Goal: Information Seeking & Learning: Learn about a topic

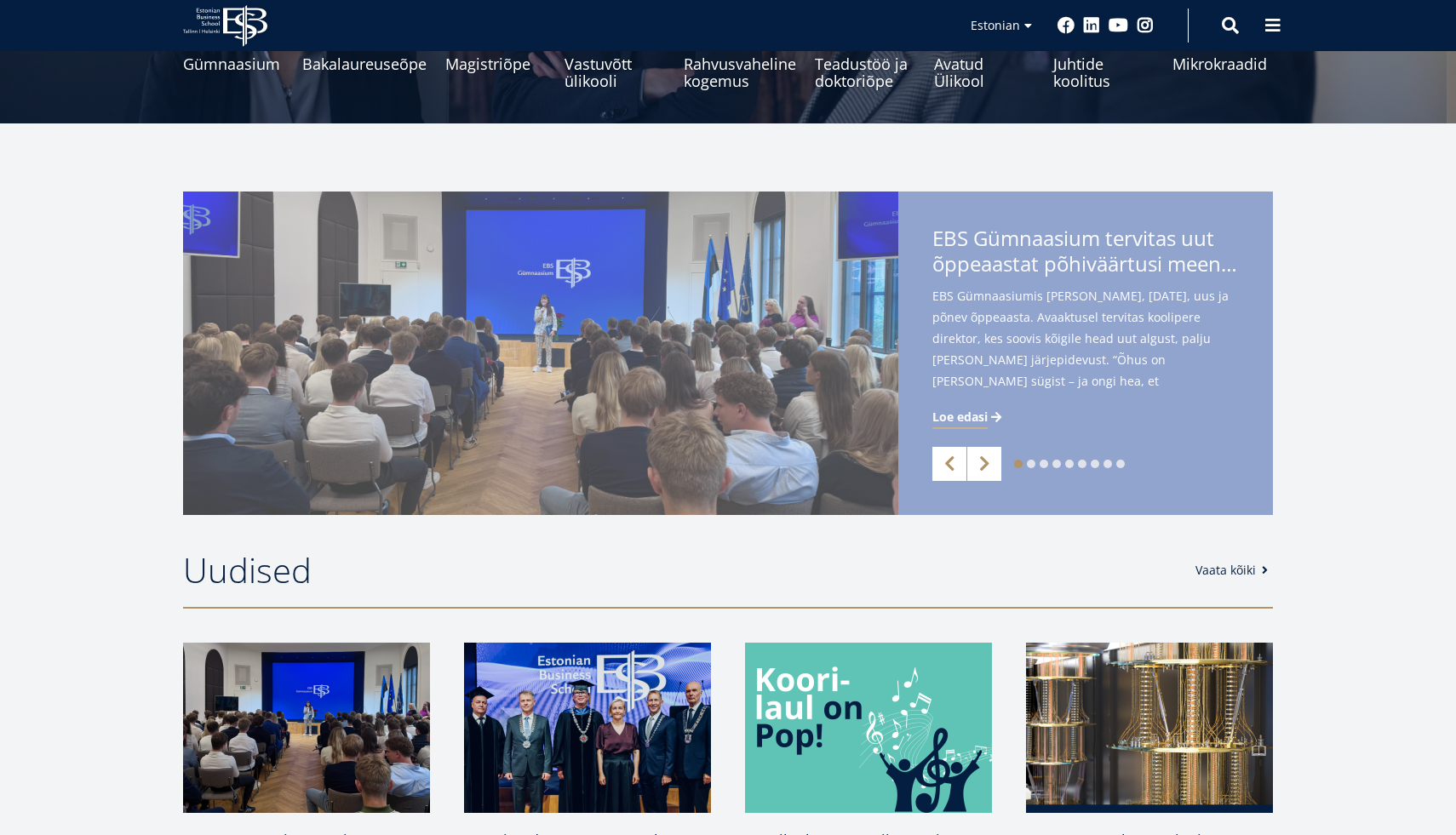
scroll to position [280, 0]
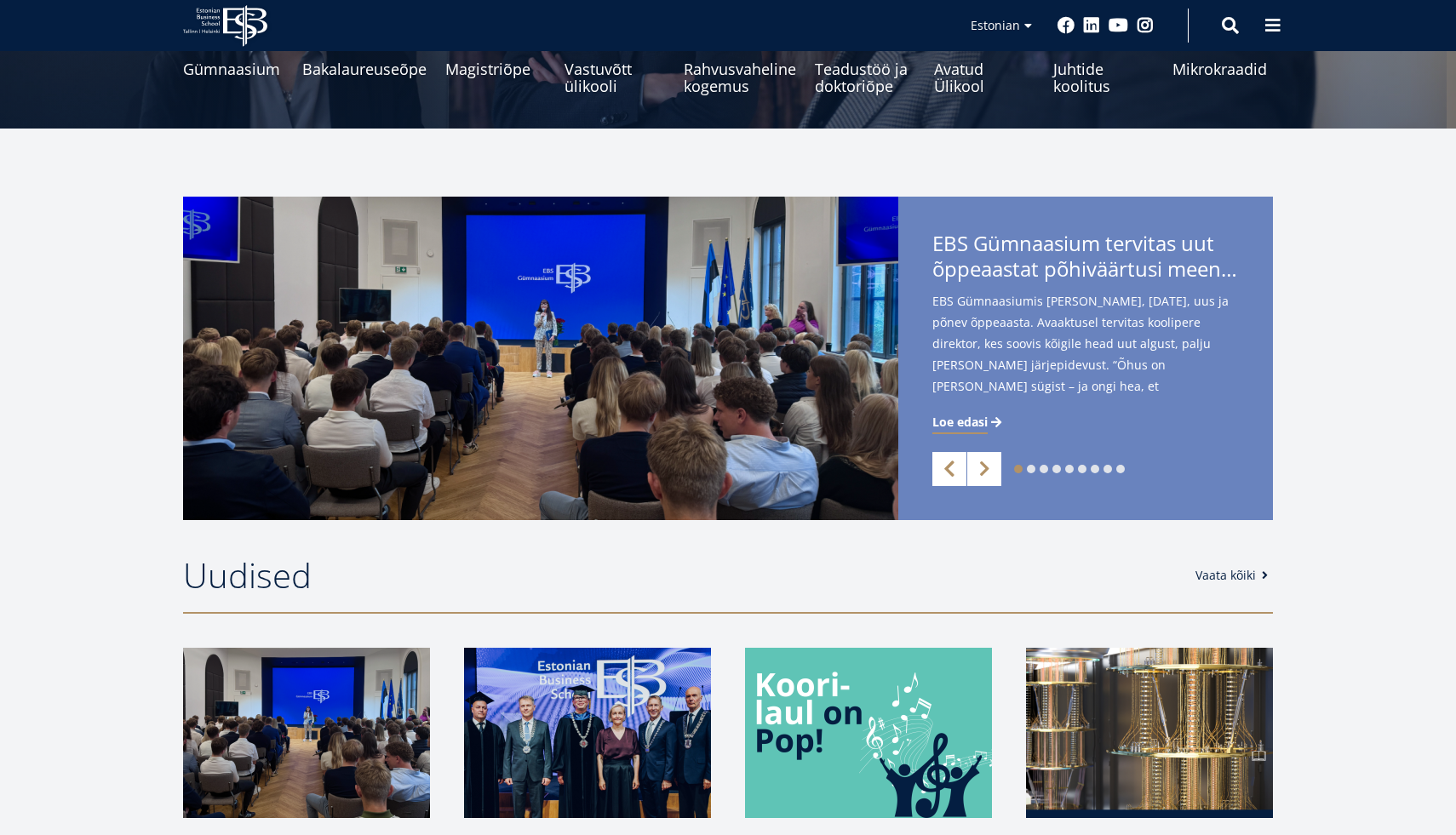
click at [943, 462] on link "Previous" at bounding box center [950, 469] width 34 height 34
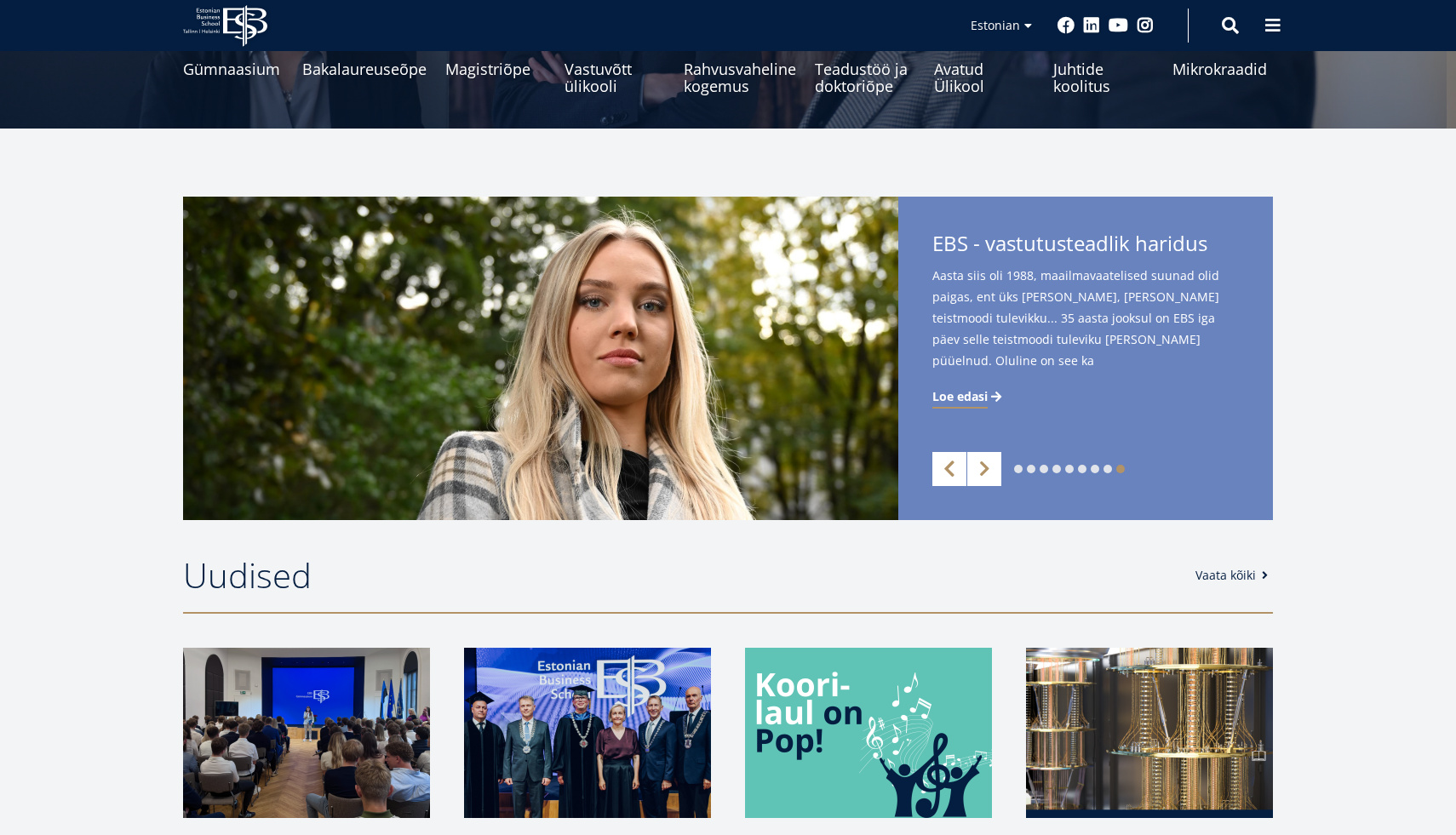
click at [943, 462] on link "Previous" at bounding box center [950, 469] width 34 height 34
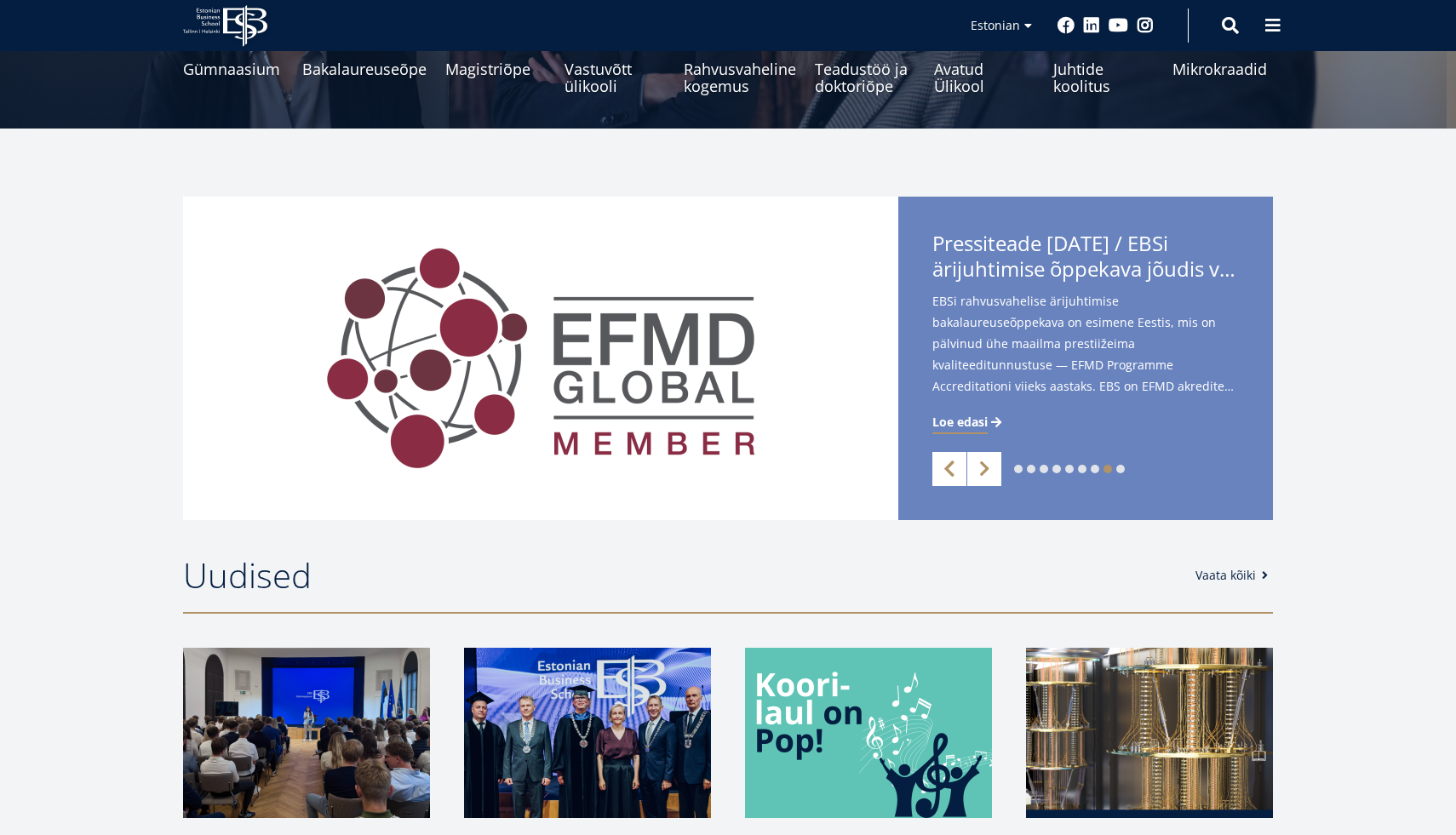
click at [943, 462] on link "Previous" at bounding box center [950, 469] width 34 height 34
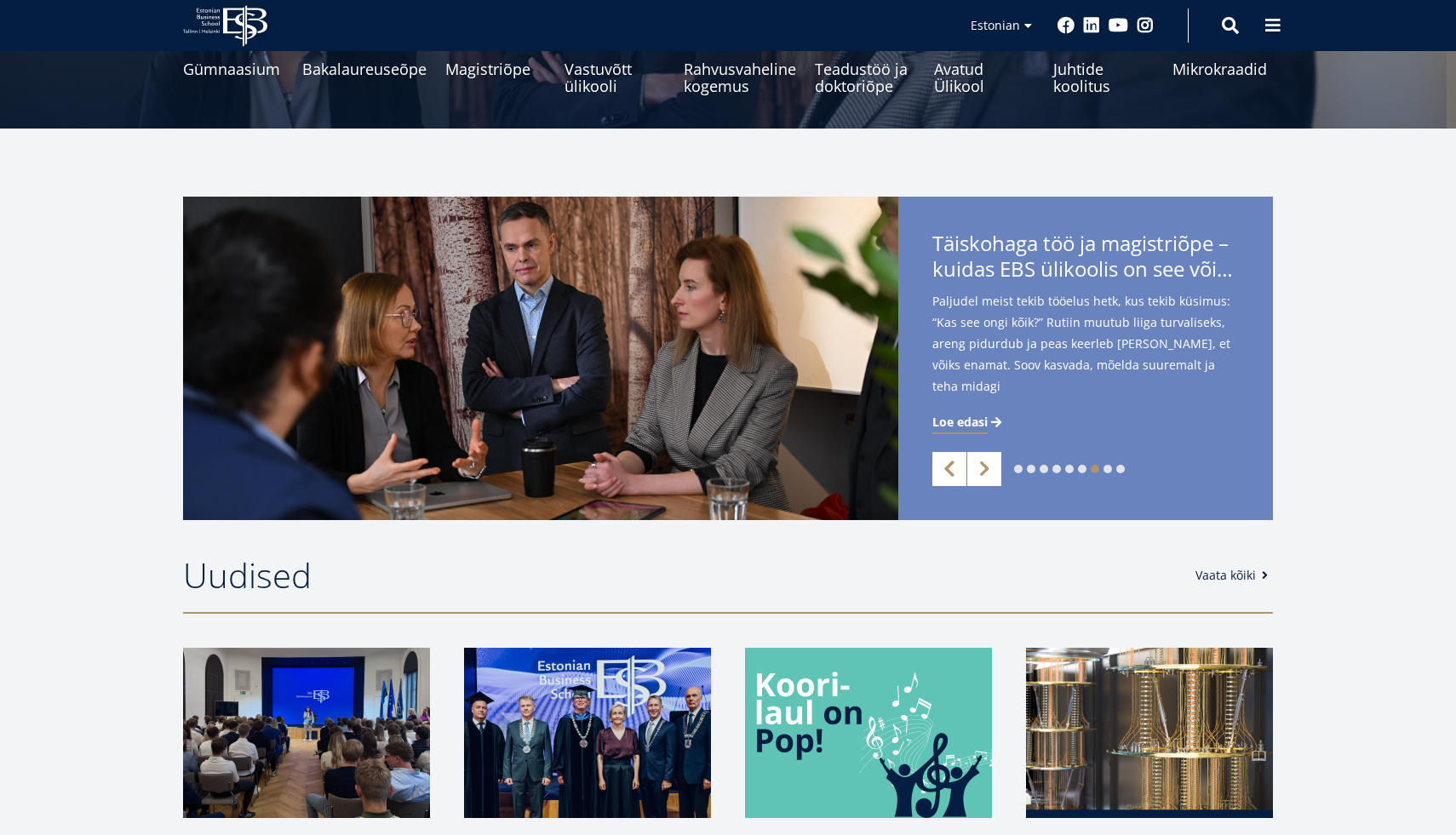
click at [943, 462] on link "Previous" at bounding box center [950, 469] width 34 height 34
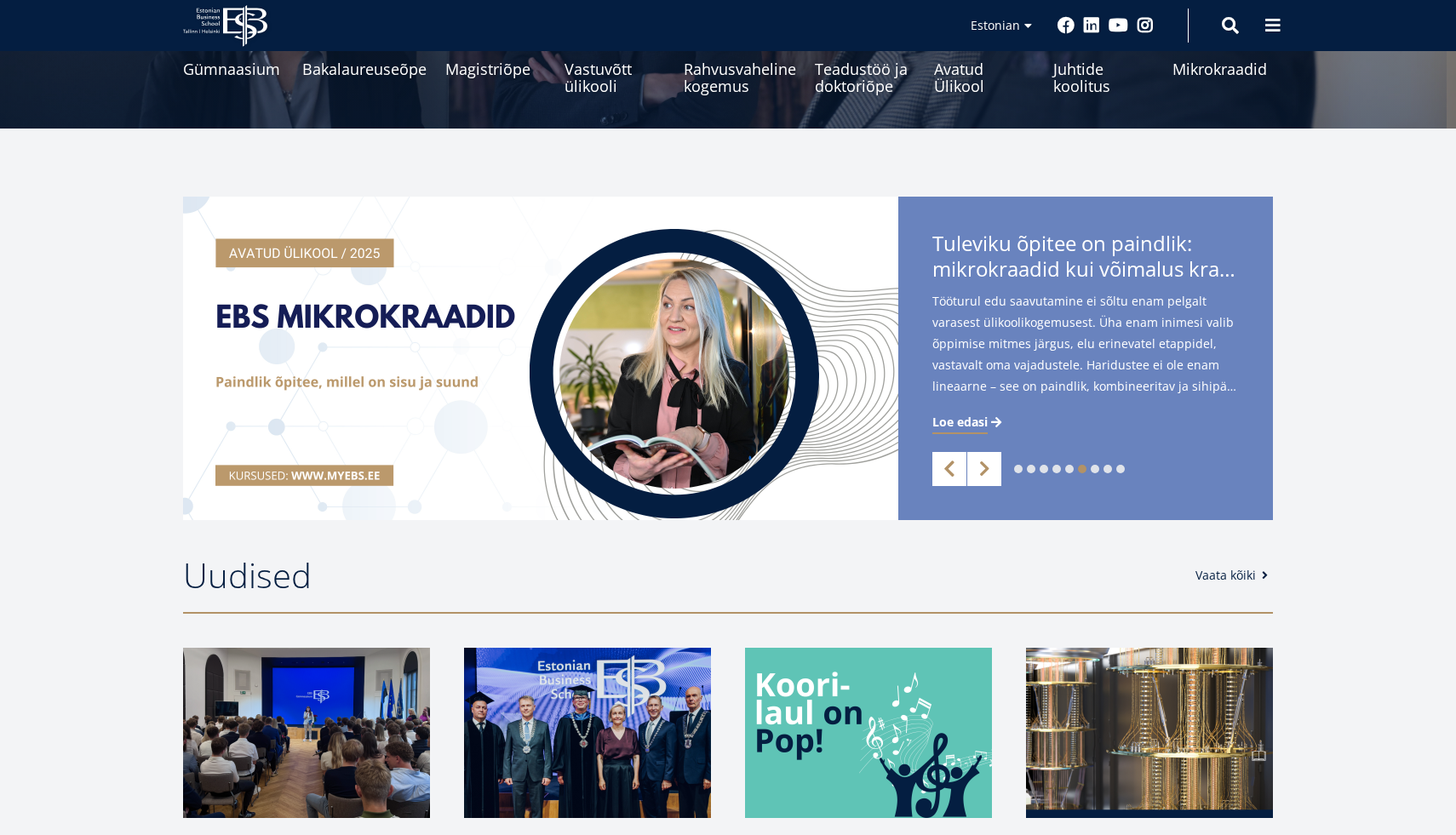
click at [943, 462] on link "Previous" at bounding box center [950, 469] width 34 height 34
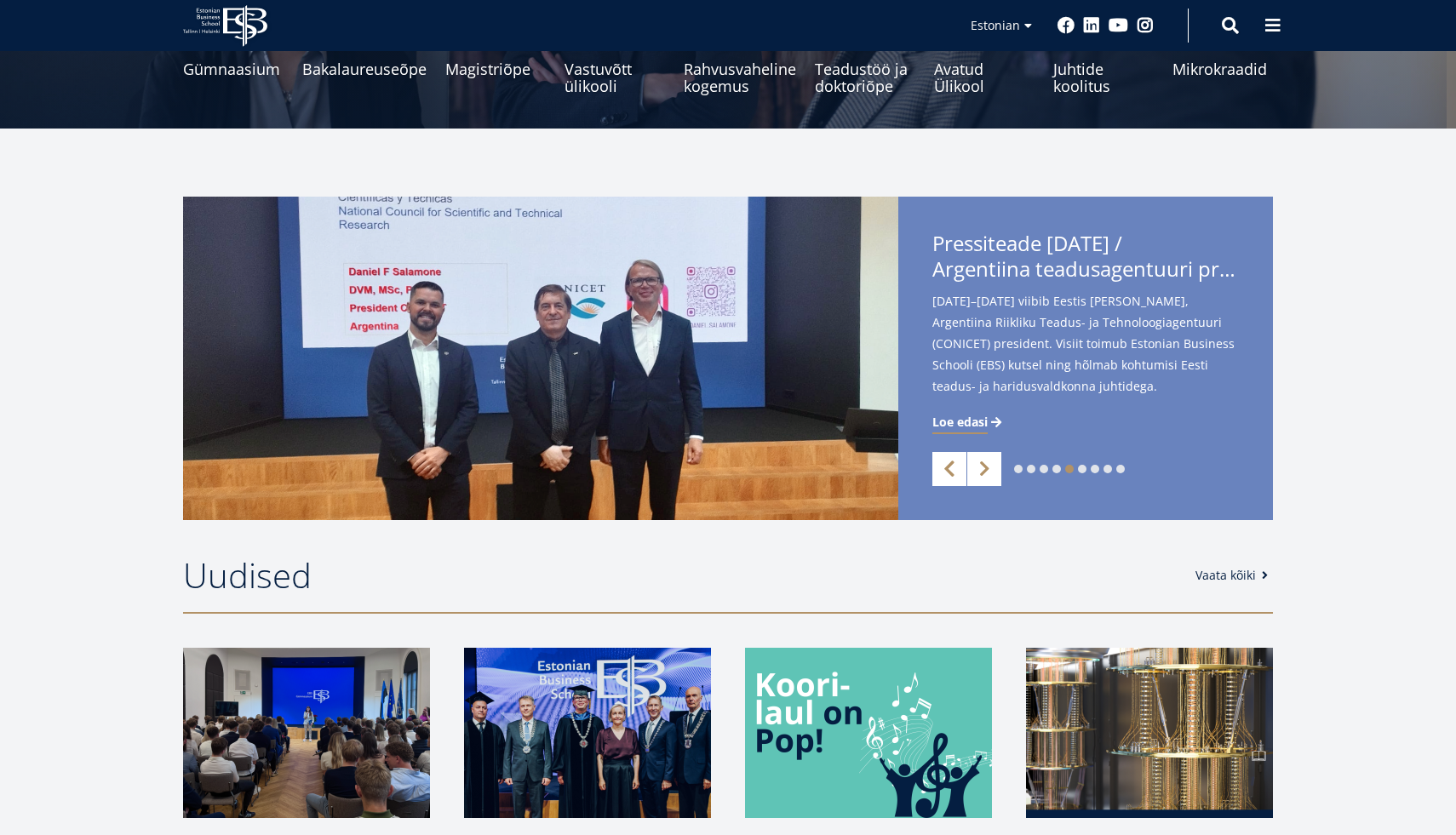
click at [943, 462] on link "Previous" at bounding box center [950, 469] width 34 height 34
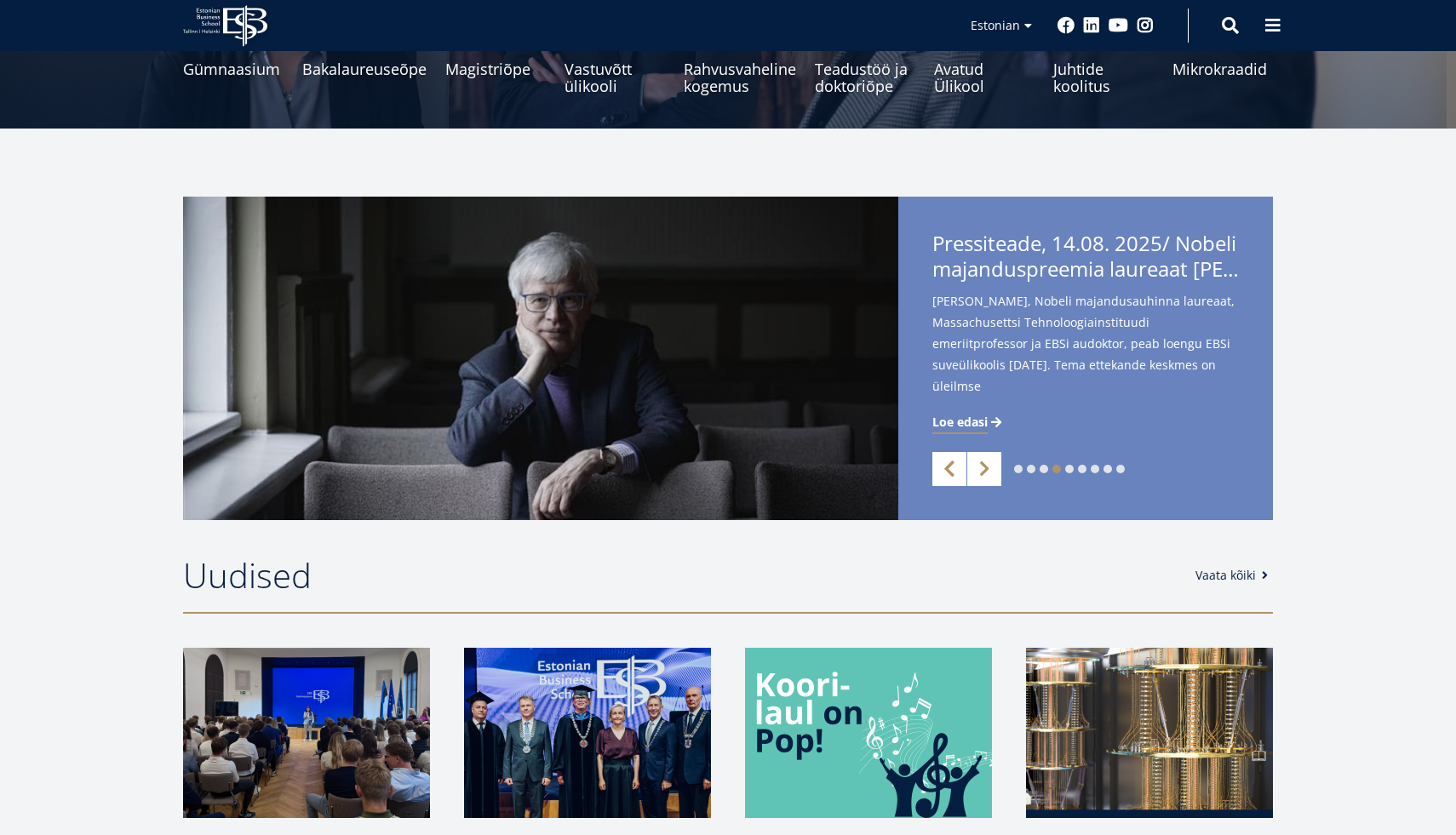
click at [943, 462] on link "Previous" at bounding box center [950, 469] width 34 height 34
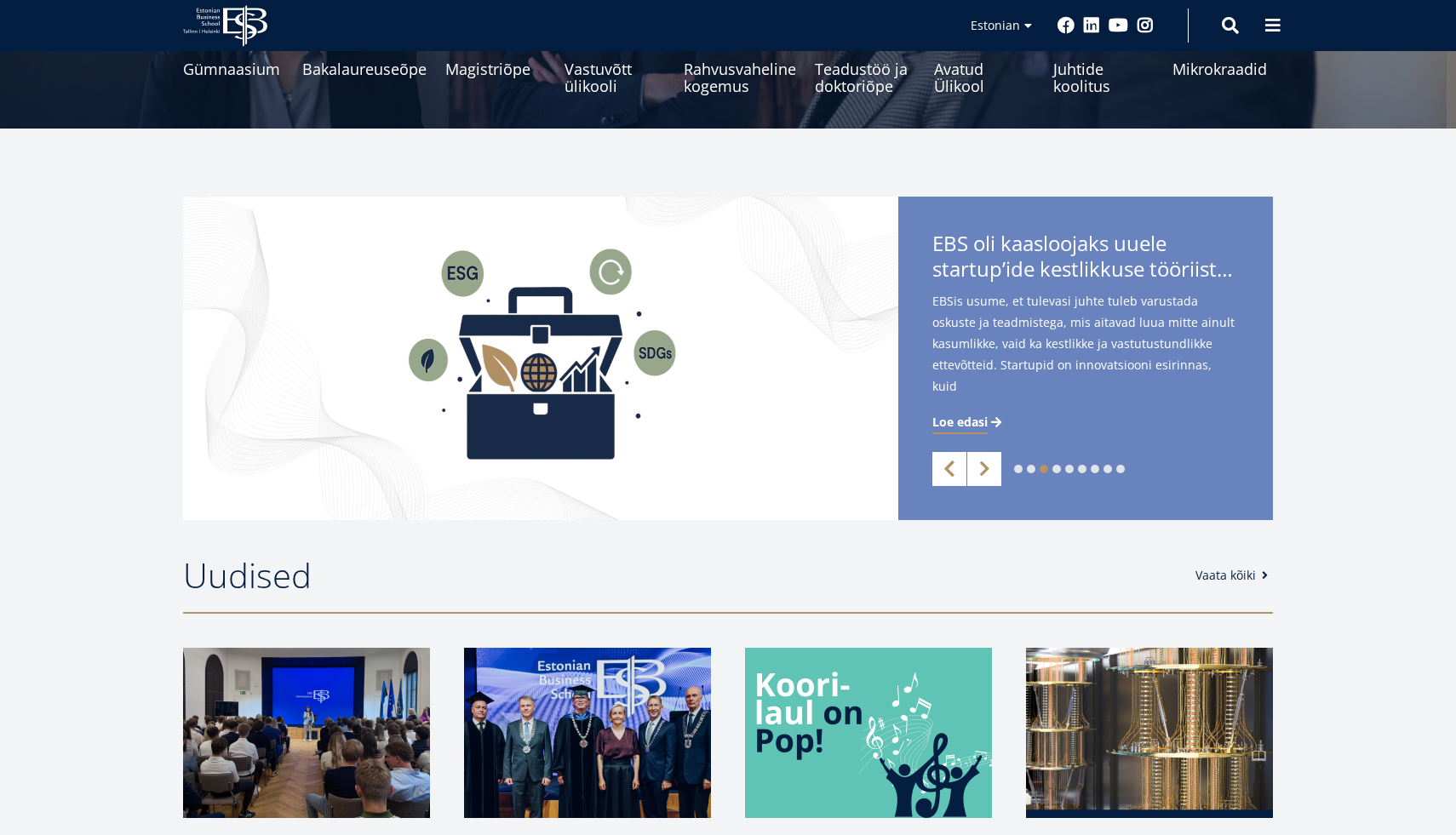
click at [943, 462] on link "Previous" at bounding box center [950, 469] width 34 height 34
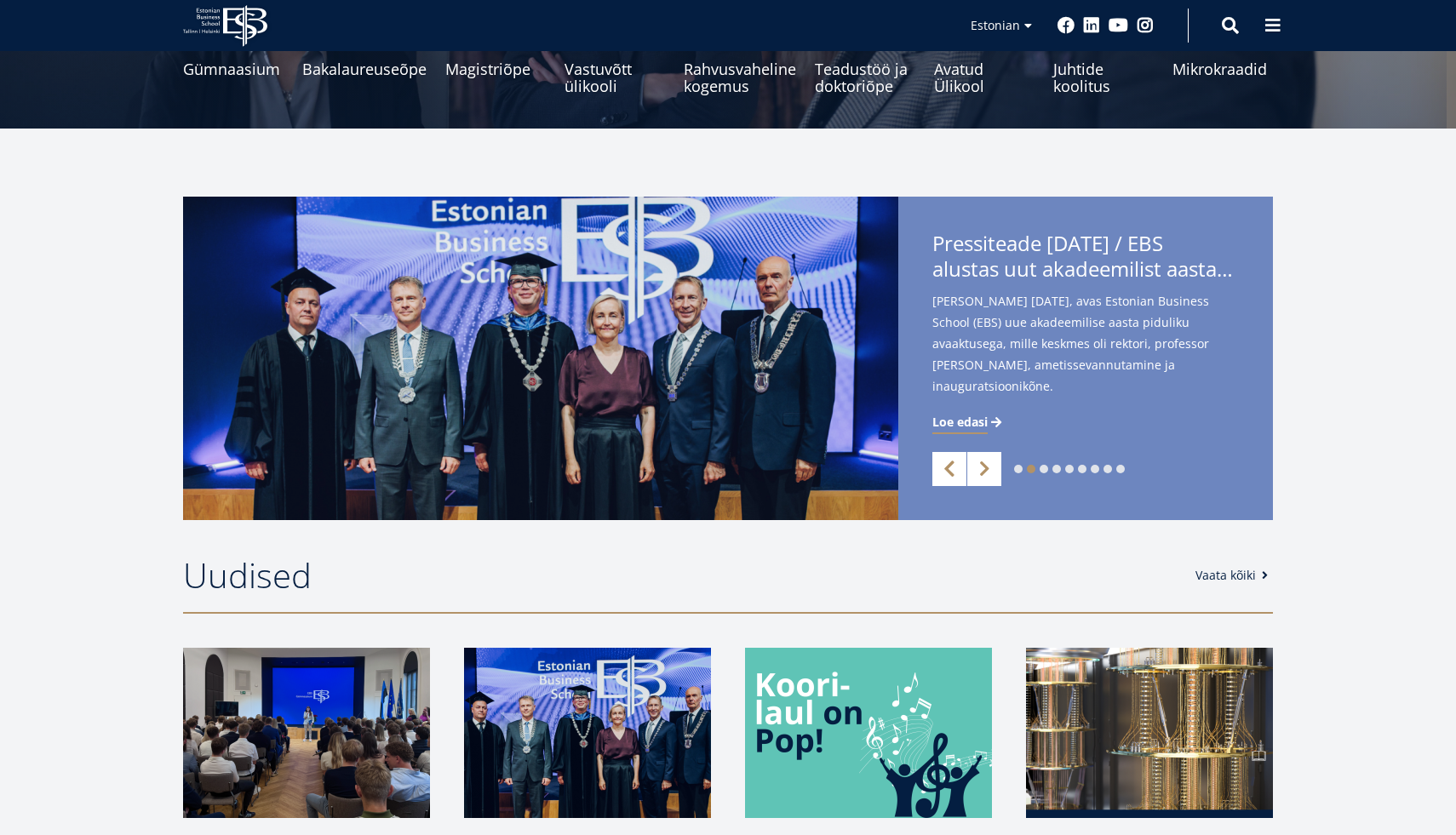
click at [943, 462] on link "Previous" at bounding box center [950, 469] width 34 height 34
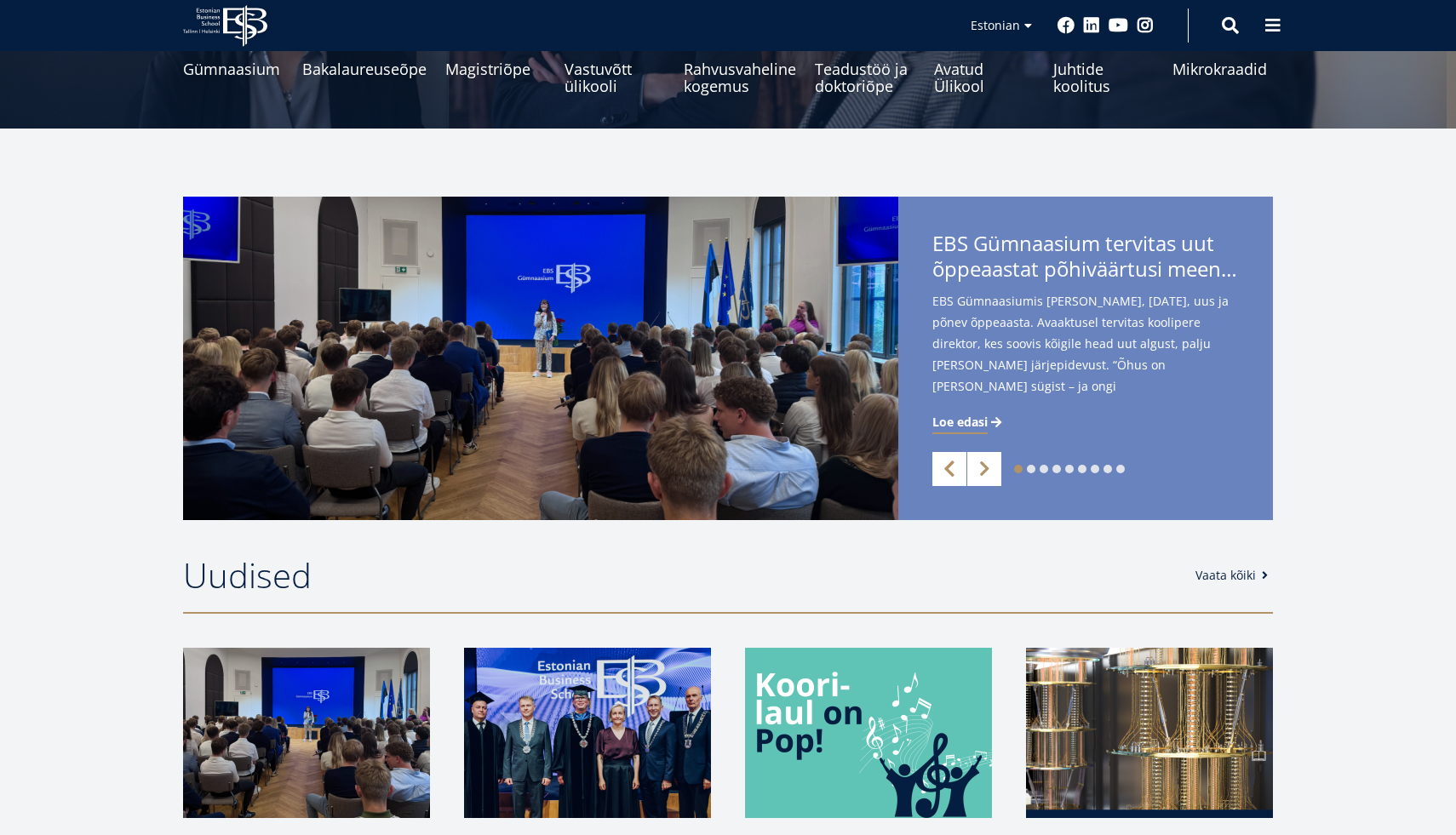
click at [943, 462] on link "Previous" at bounding box center [950, 469] width 34 height 34
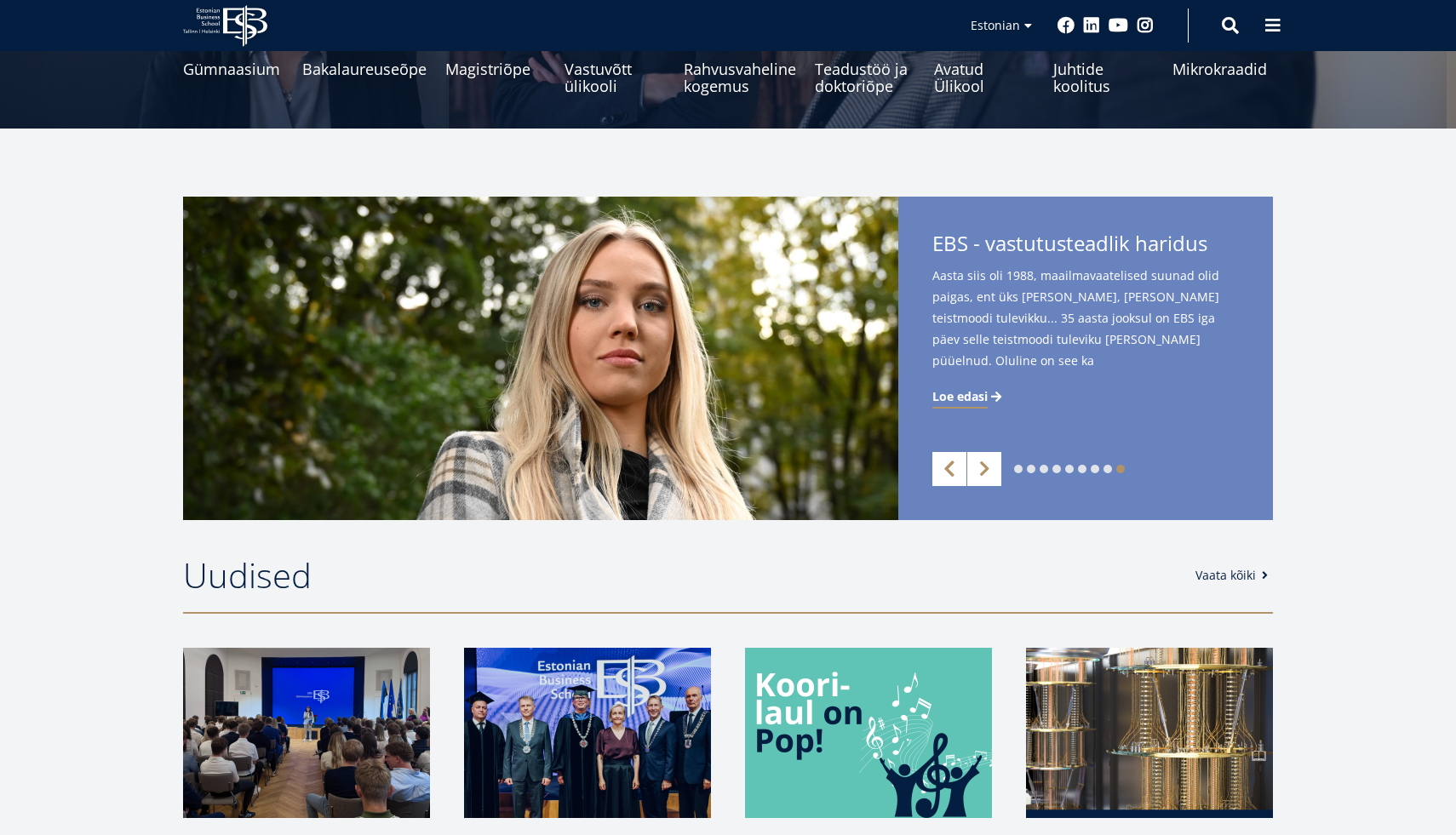
click at [943, 462] on link "Previous" at bounding box center [950, 469] width 34 height 34
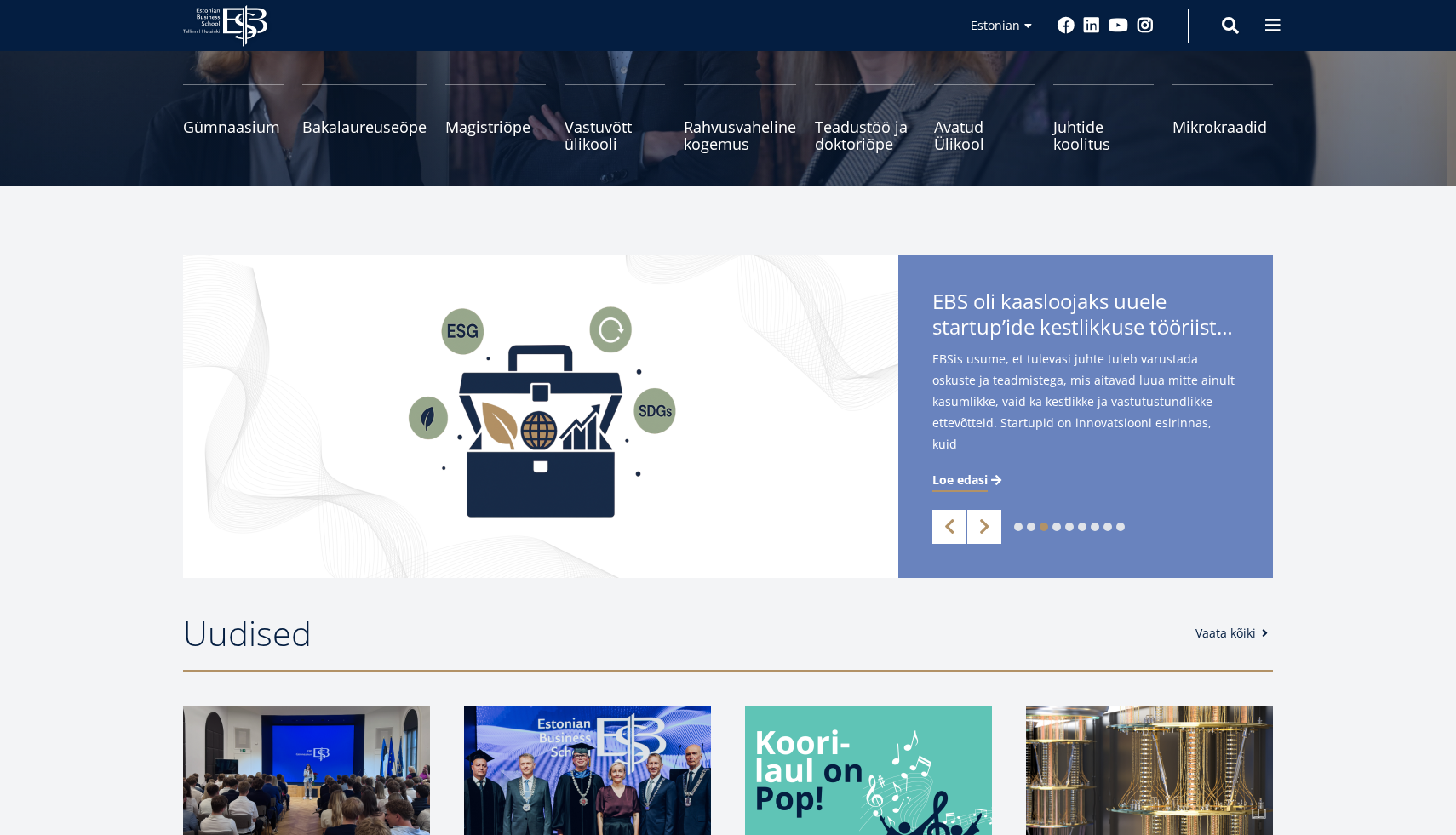
scroll to position [224, 0]
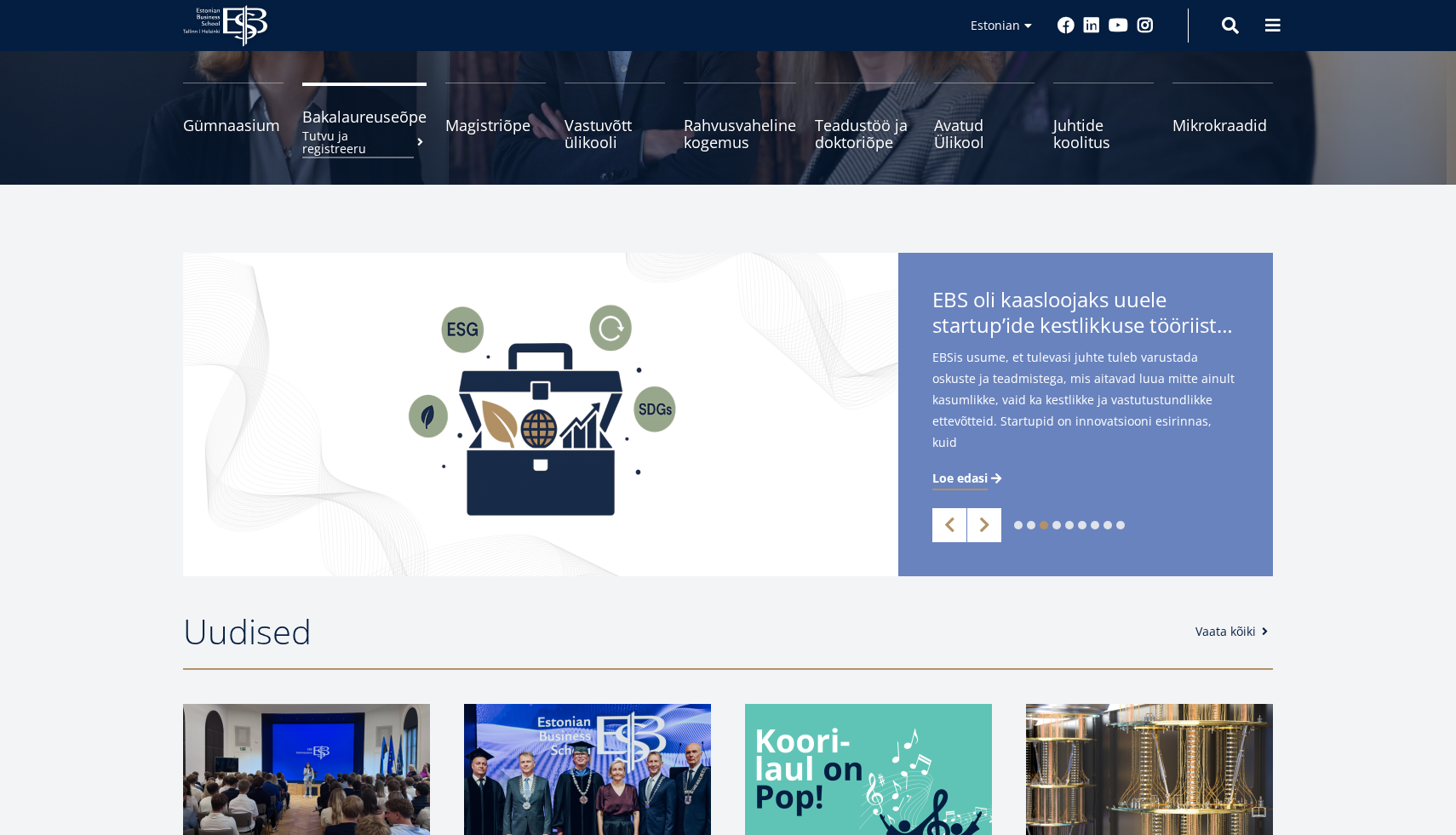
click at [383, 124] on span "Bakalaureuseõpe Tutvu ja registreeru" at bounding box center [364, 116] width 124 height 17
click at [466, 118] on span "Magistriõpe Tutvu ja registreeru" at bounding box center [495, 116] width 100 height 17
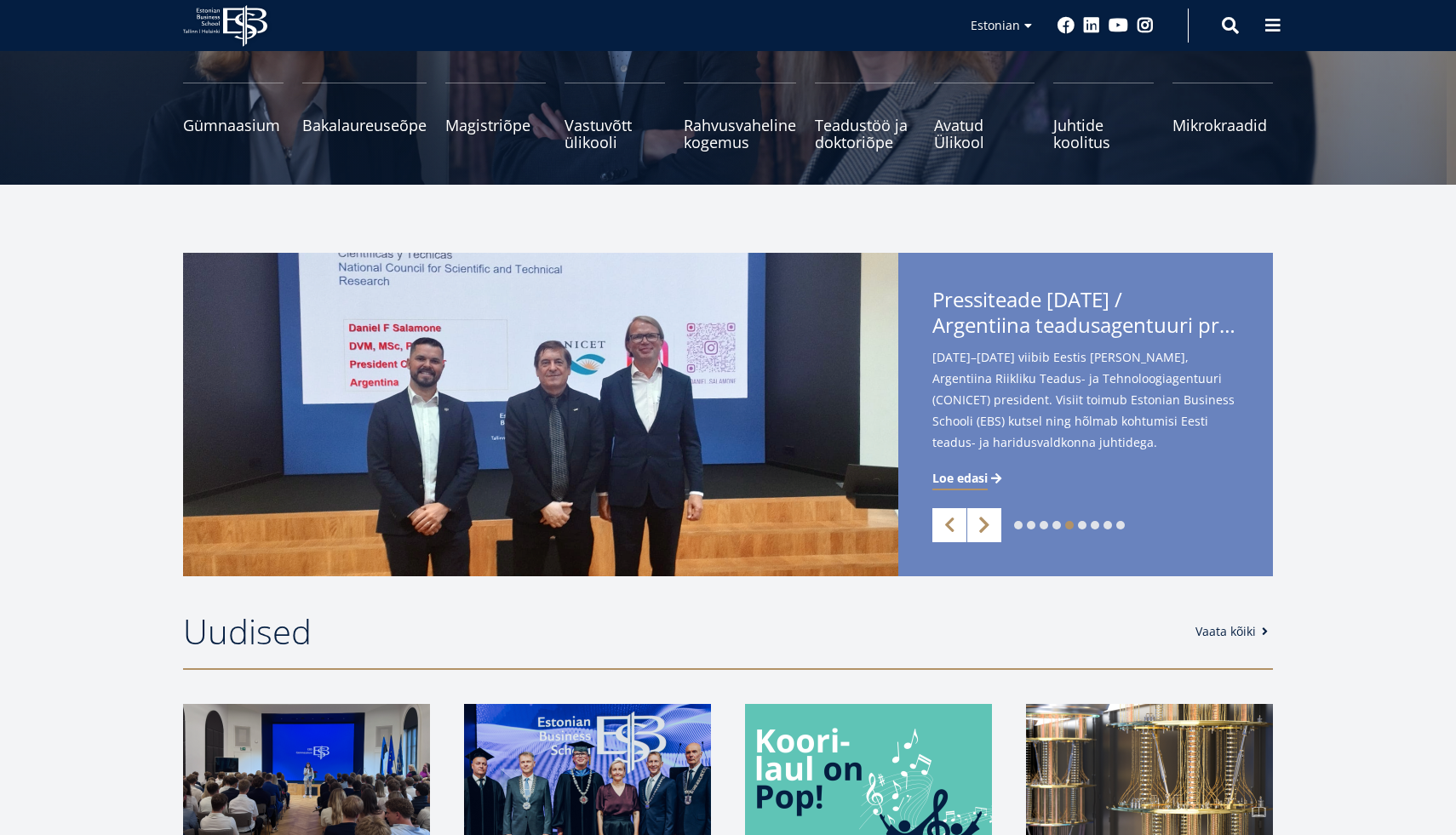
click at [974, 508] on link "Next" at bounding box center [984, 525] width 34 height 34
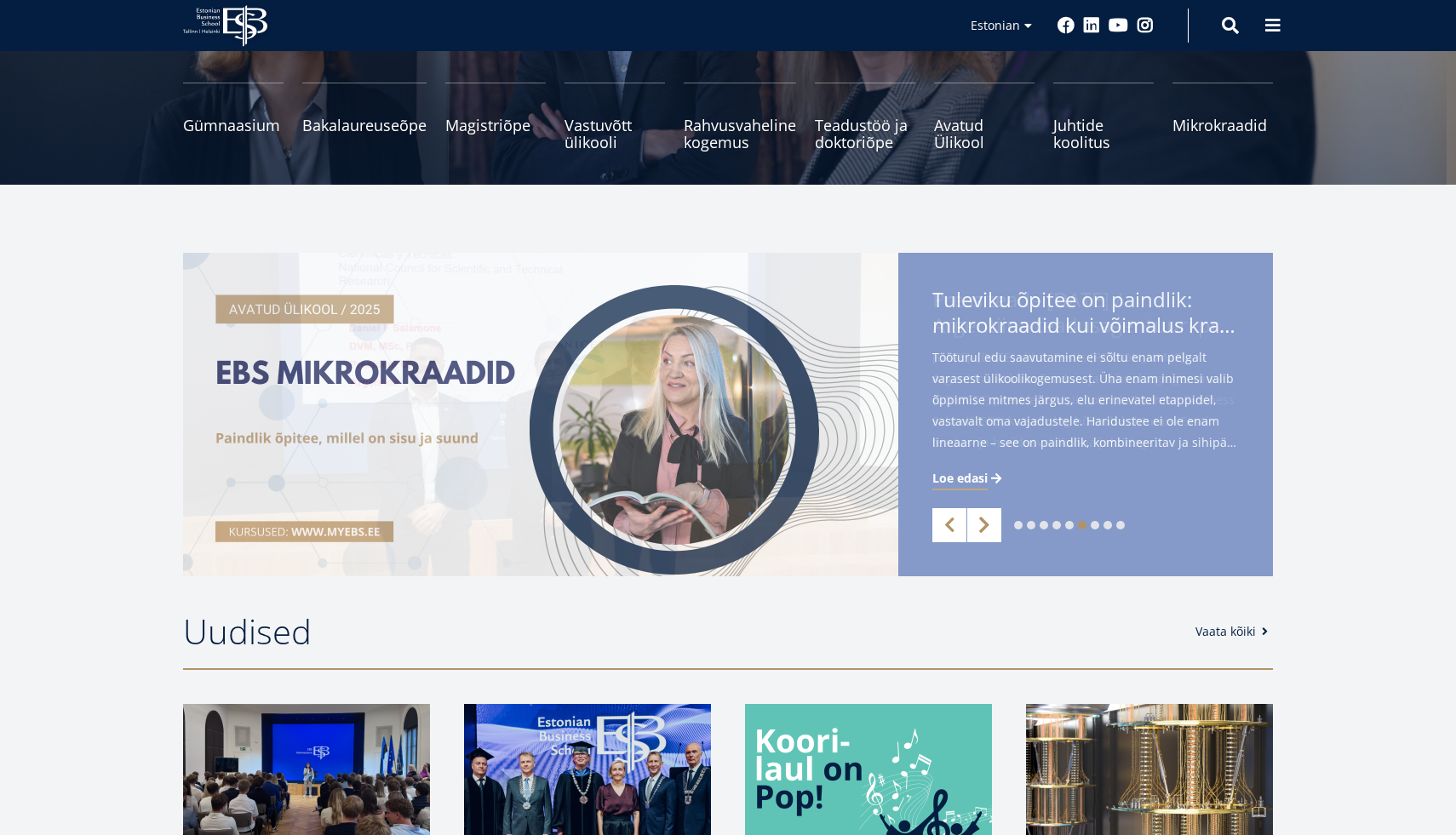
click at [982, 524] on link "Next" at bounding box center [984, 525] width 34 height 34
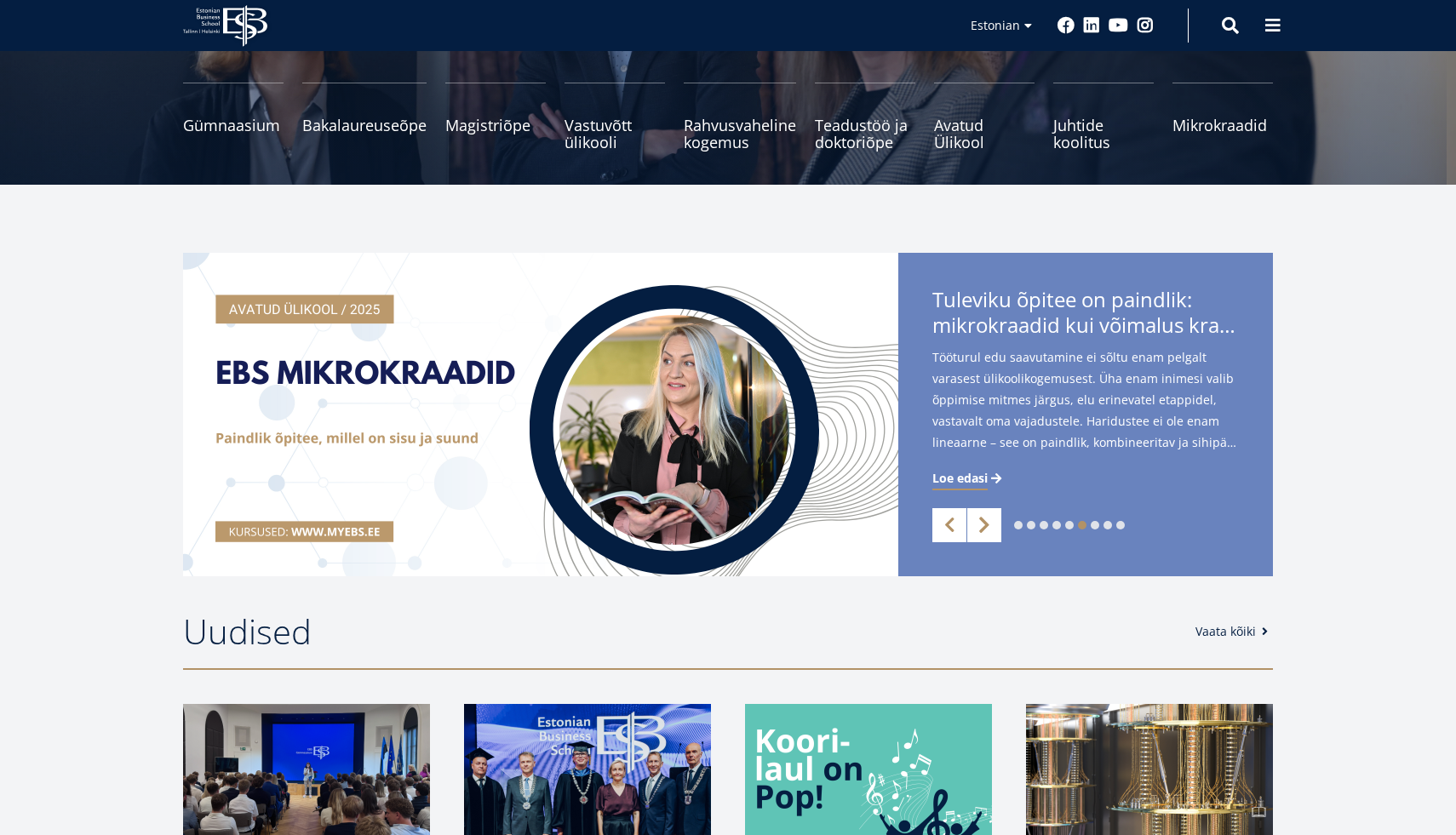
click at [976, 524] on link "Next" at bounding box center [984, 525] width 34 height 34
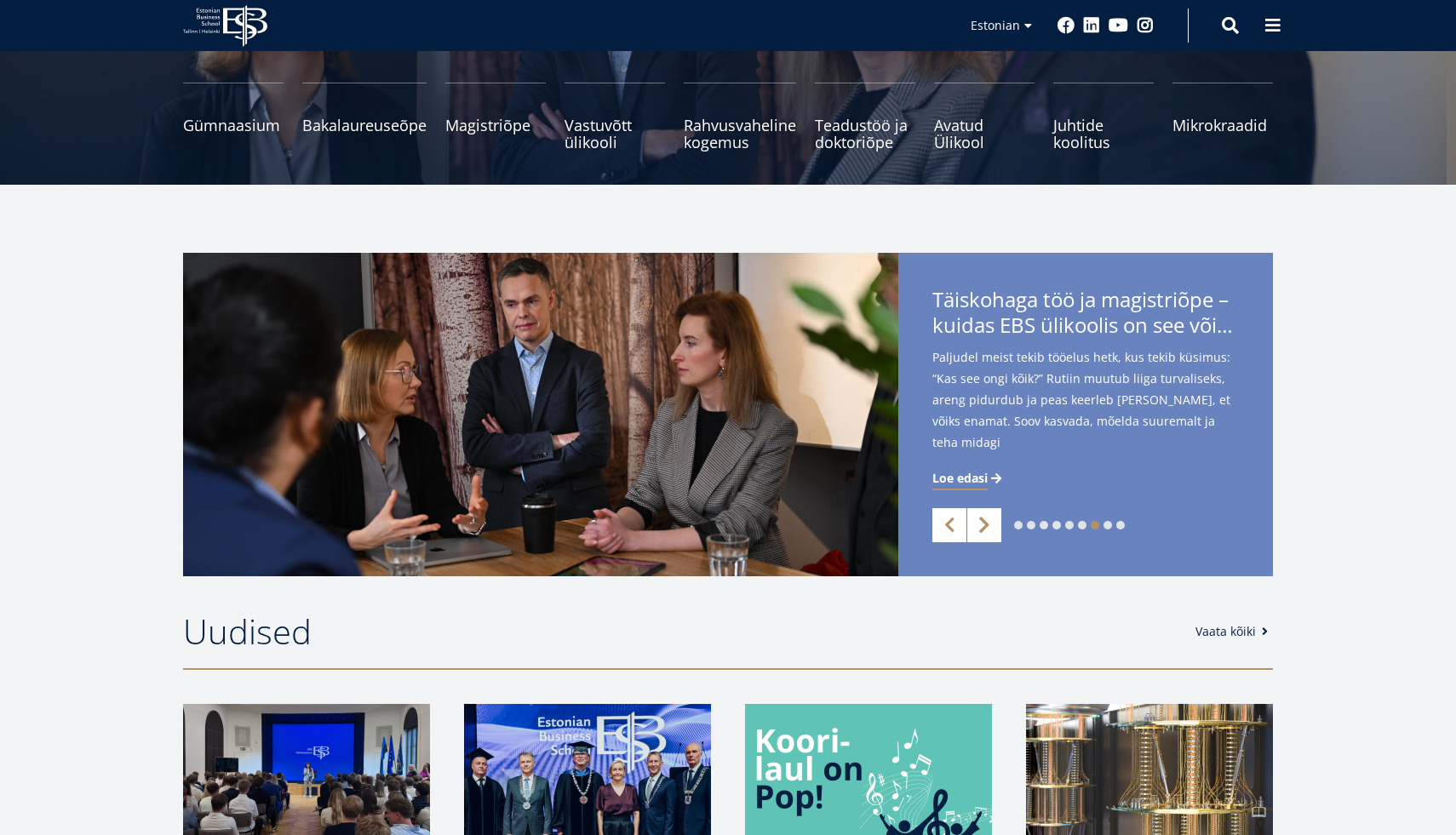
click at [976, 524] on link "Next" at bounding box center [984, 525] width 34 height 34
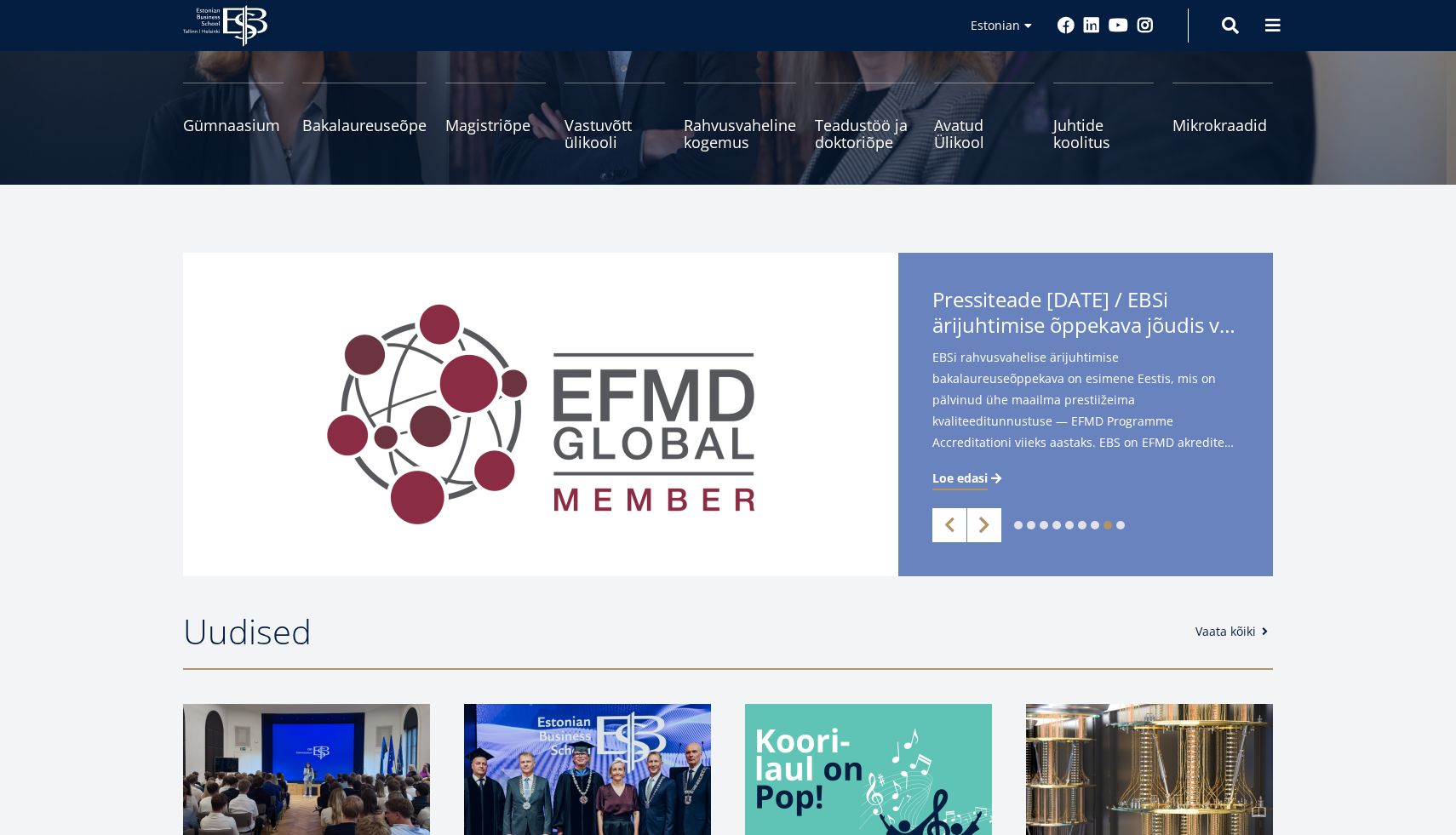
click at [976, 524] on link "Next" at bounding box center [984, 525] width 34 height 34
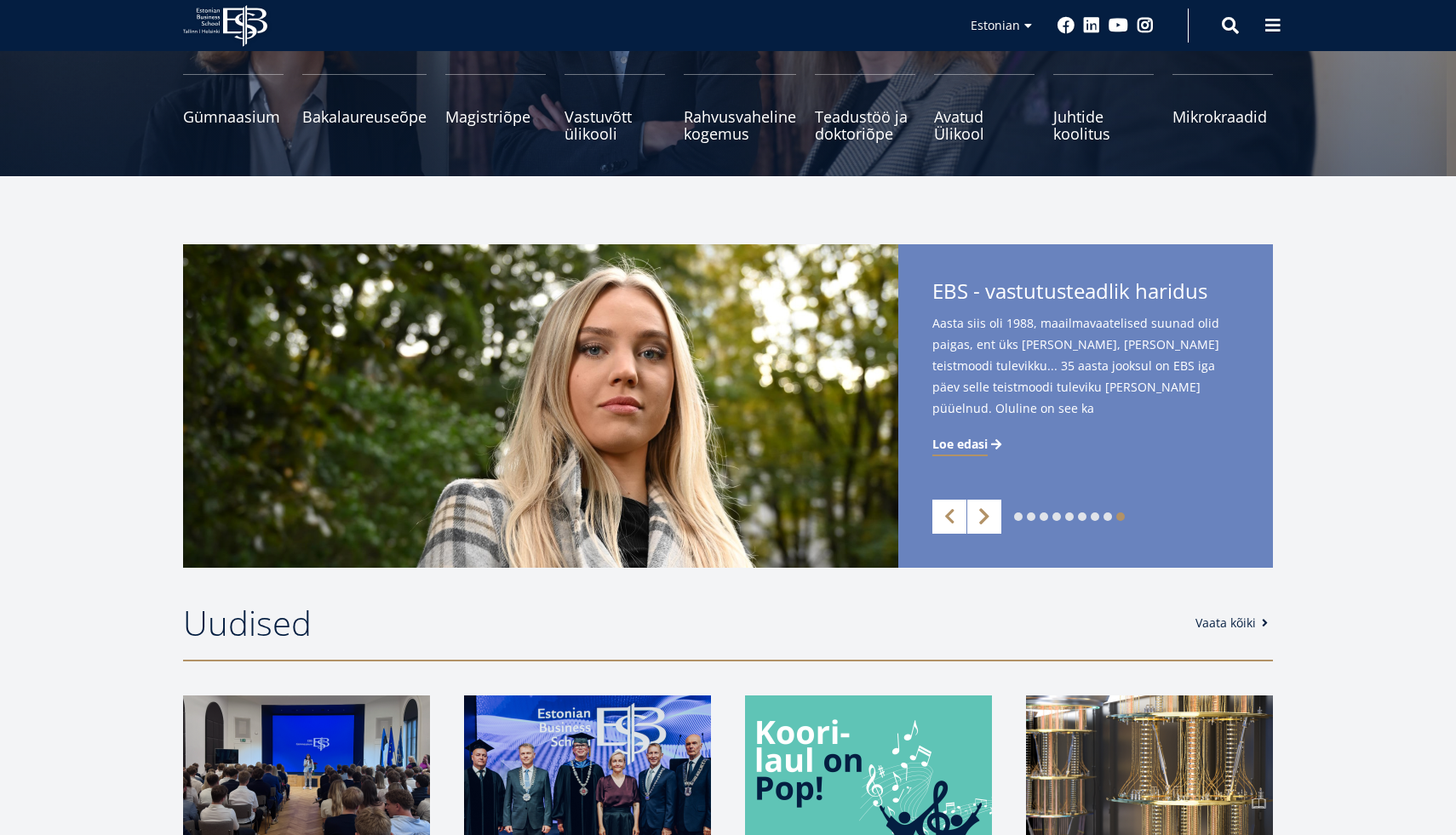
scroll to position [227, 0]
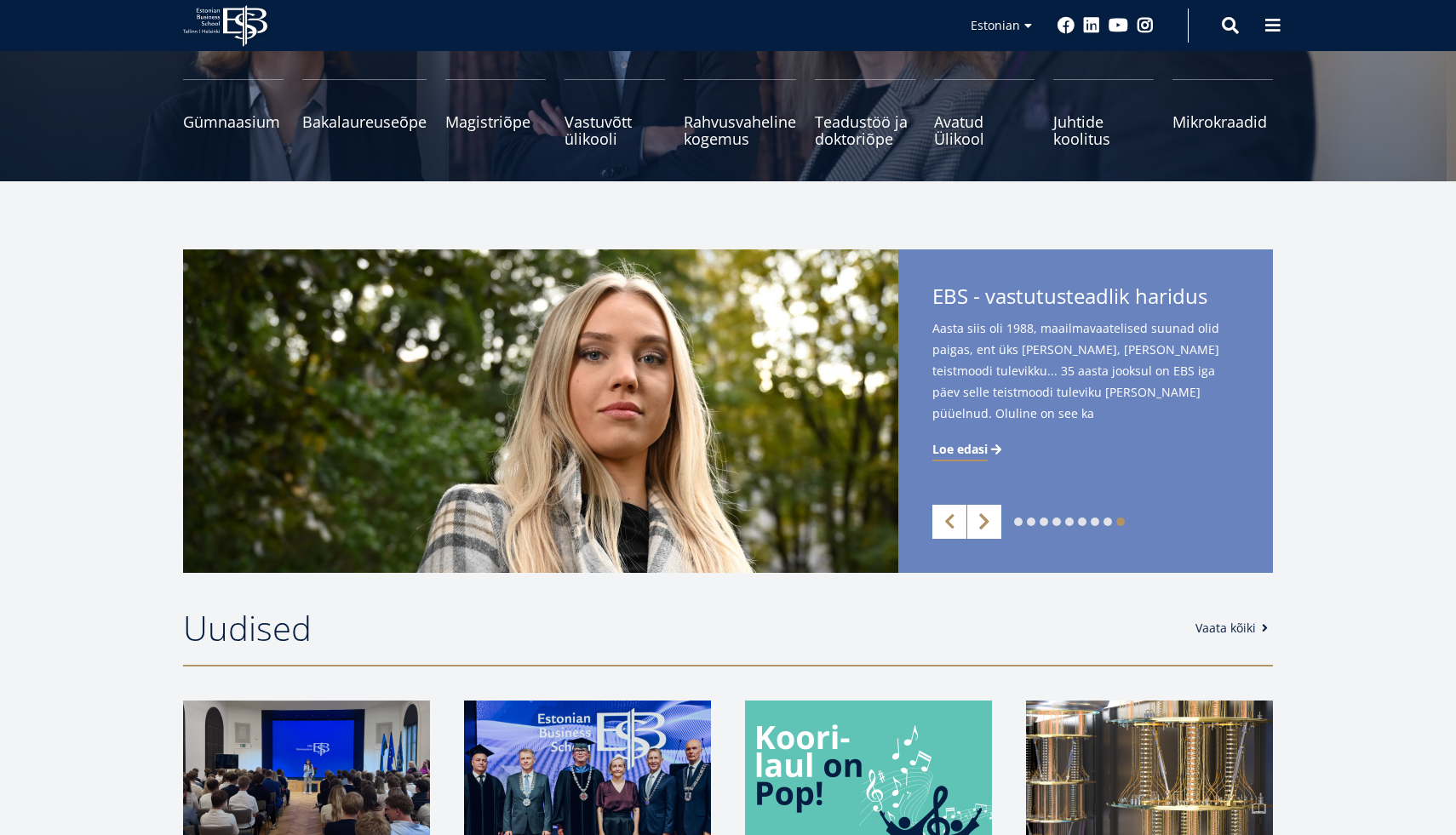
click at [977, 536] on link "Next" at bounding box center [984, 522] width 34 height 34
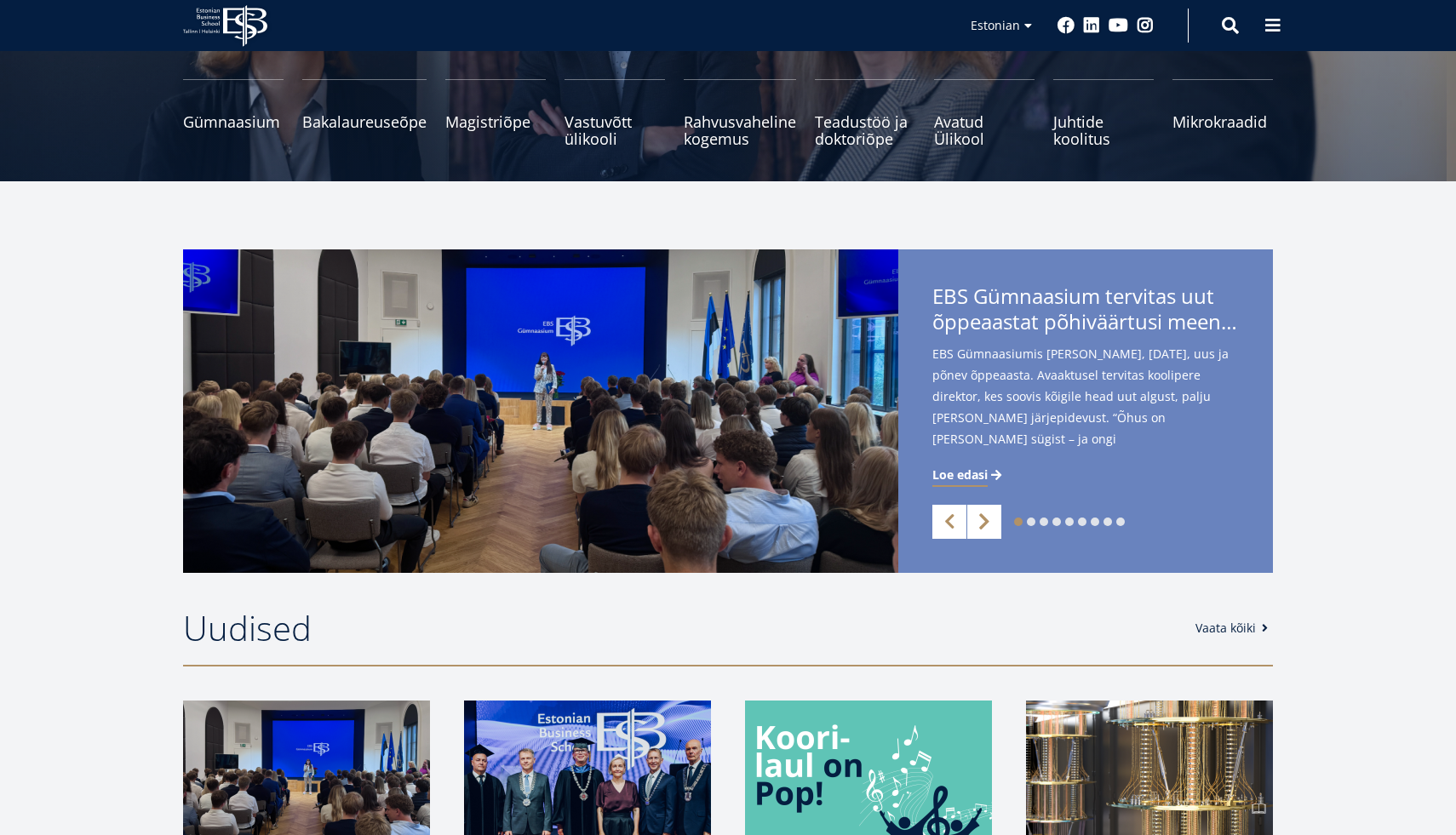
click at [977, 536] on link "Next" at bounding box center [984, 522] width 34 height 34
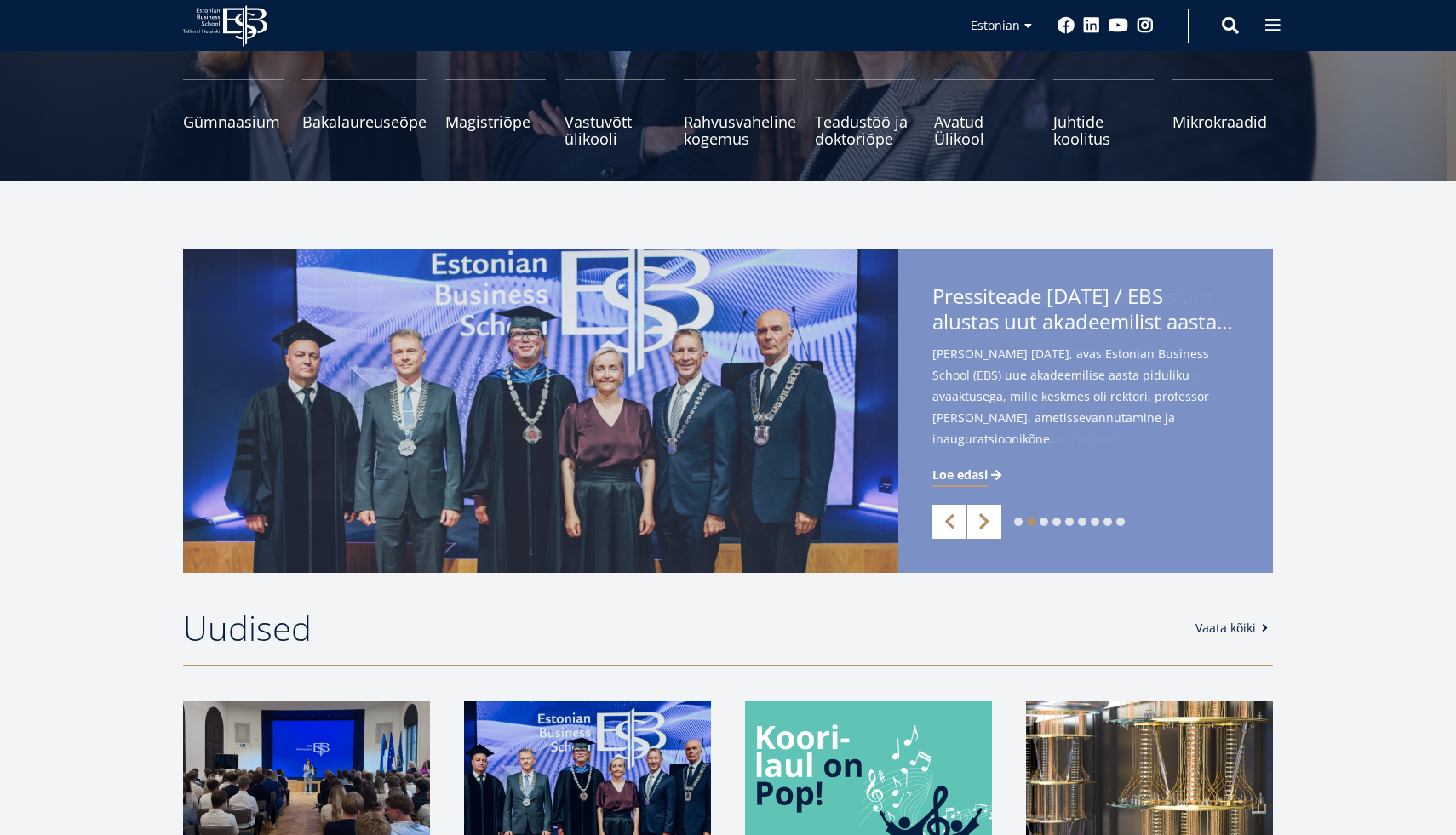
click at [978, 528] on link "Next" at bounding box center [984, 522] width 34 height 34
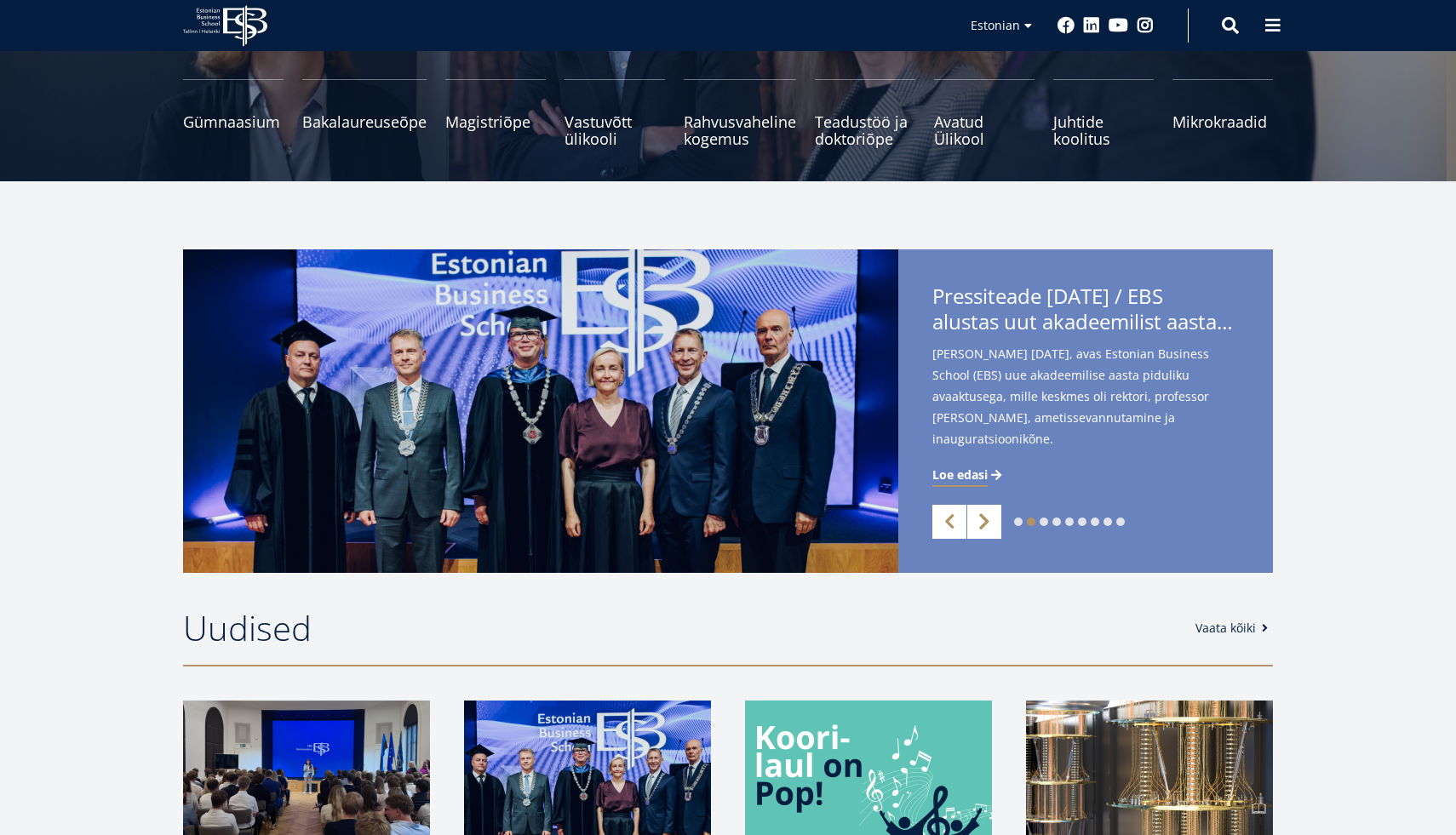
click at [978, 528] on link "Next" at bounding box center [984, 522] width 34 height 34
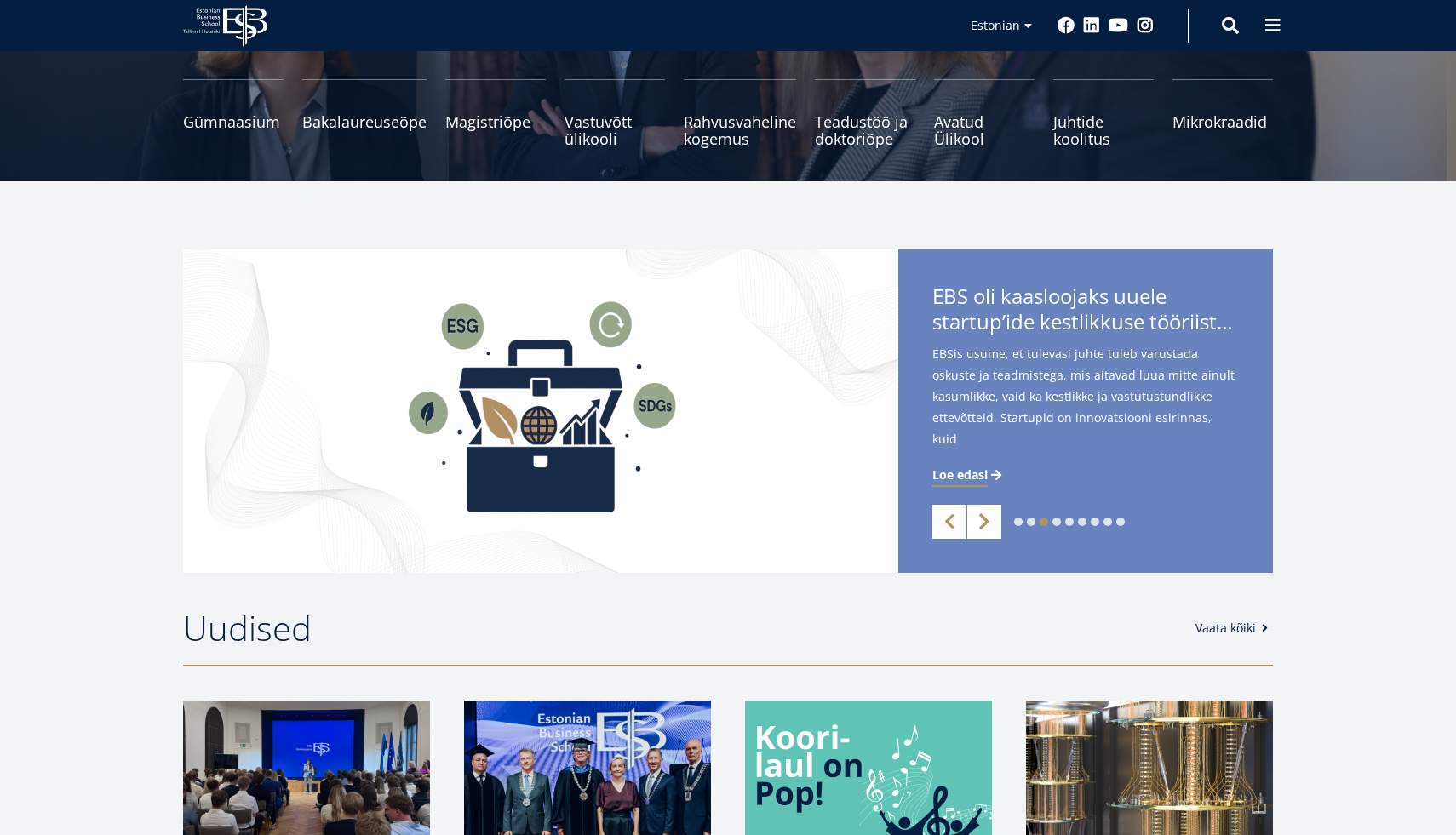
click at [978, 528] on link "Next" at bounding box center [984, 522] width 34 height 34
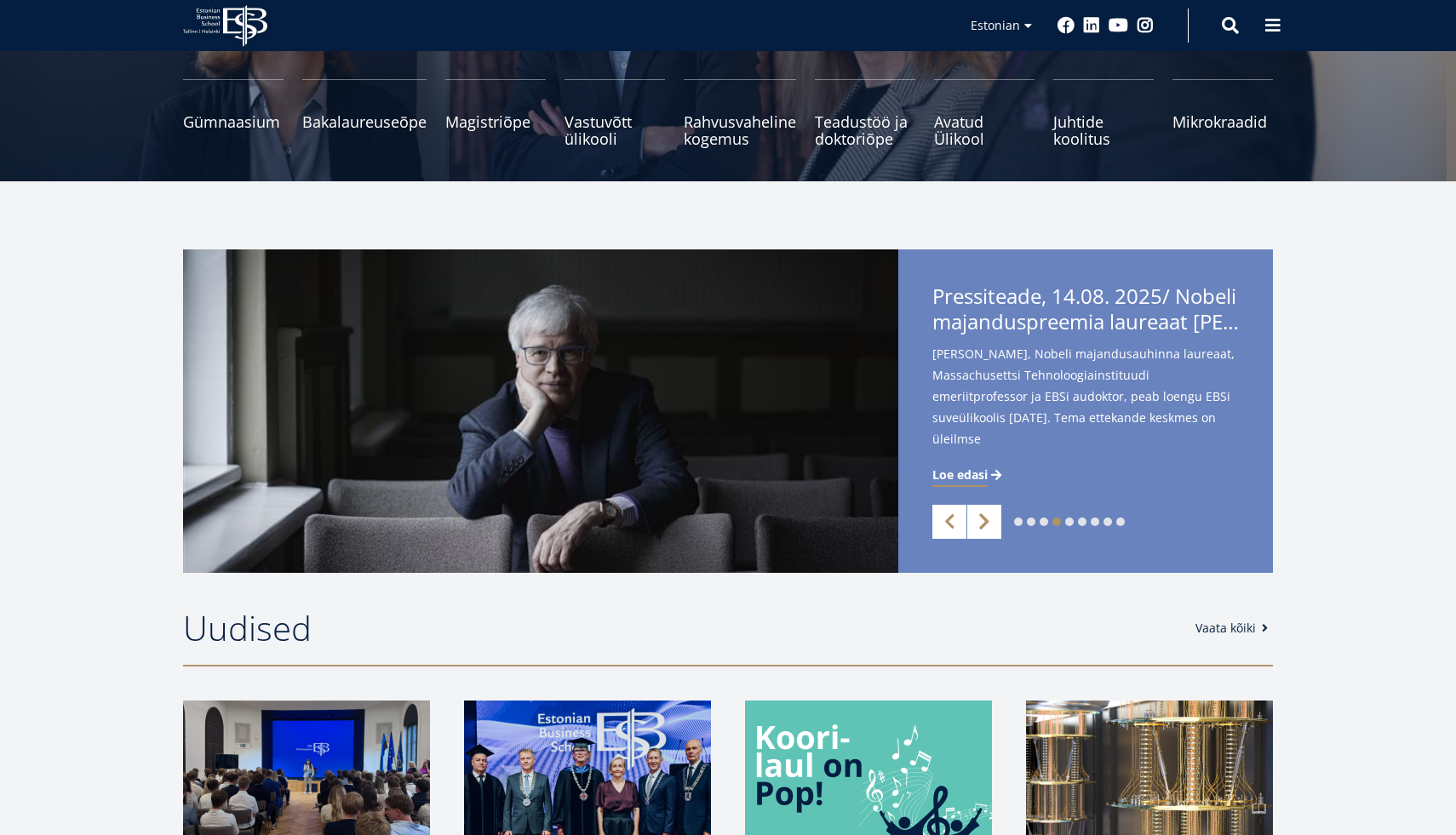
click at [978, 528] on link "Next" at bounding box center [984, 522] width 34 height 34
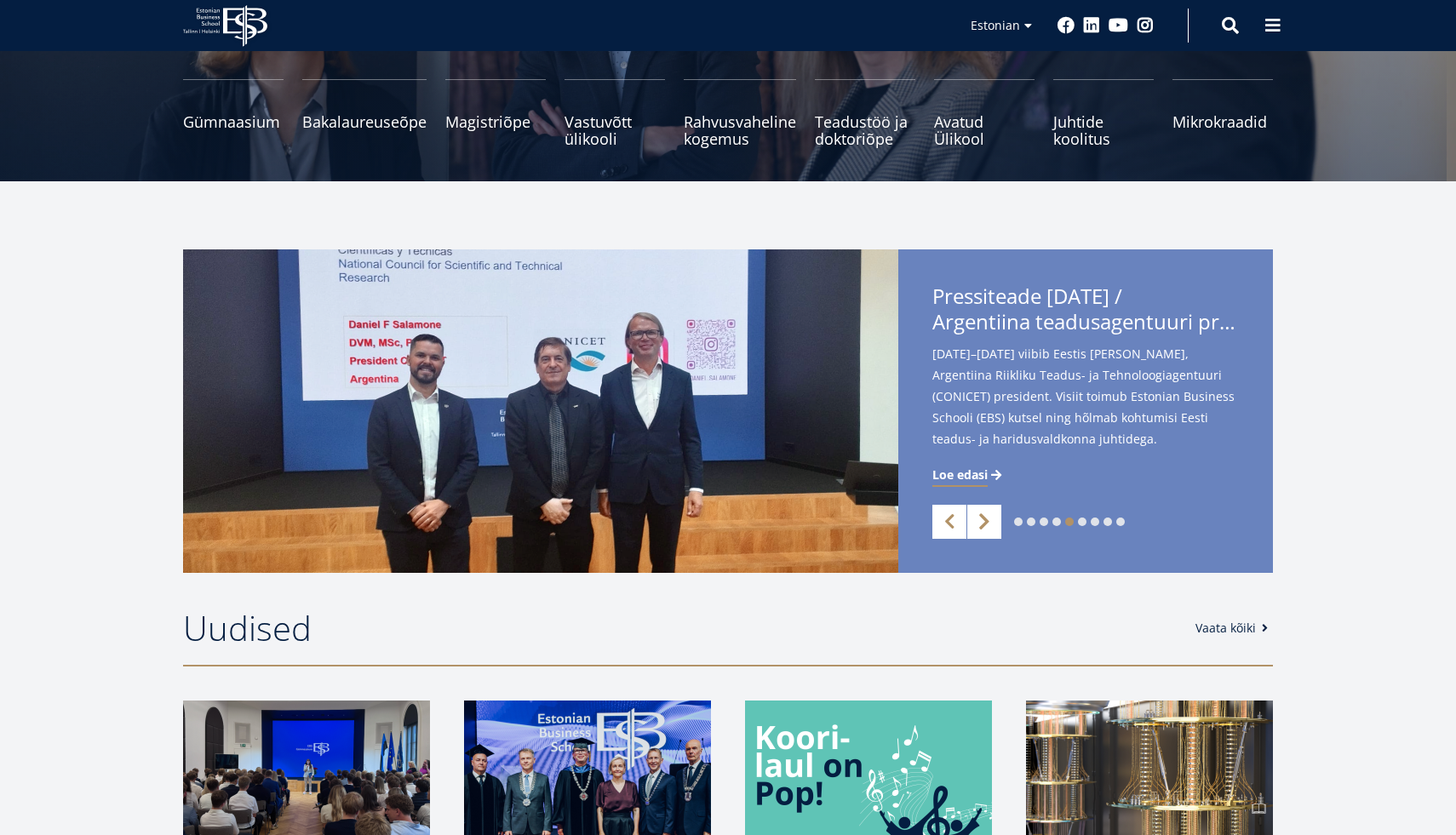
click at [978, 528] on link "Next" at bounding box center [984, 522] width 34 height 34
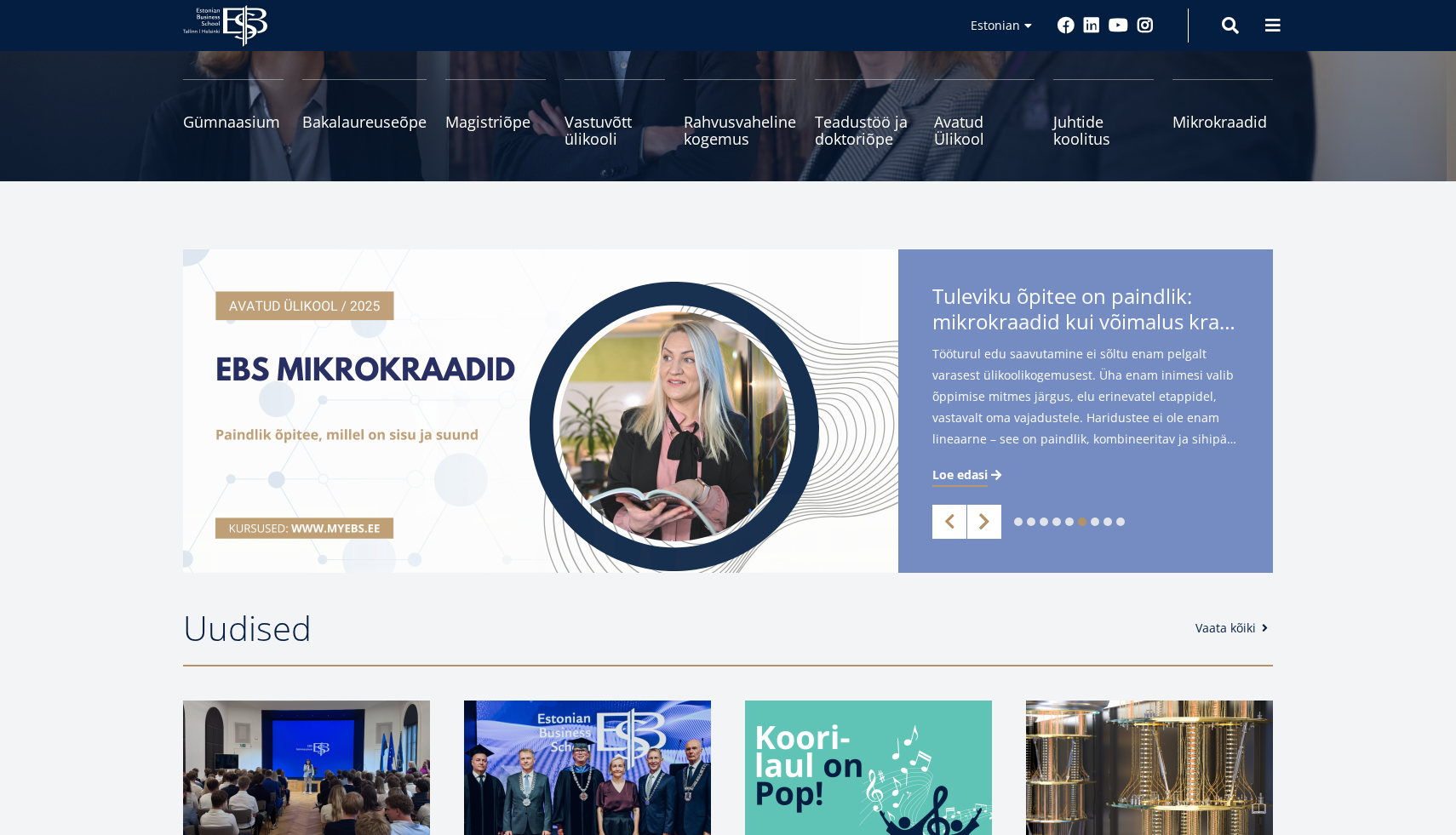
click at [978, 528] on link "Next" at bounding box center [984, 522] width 34 height 34
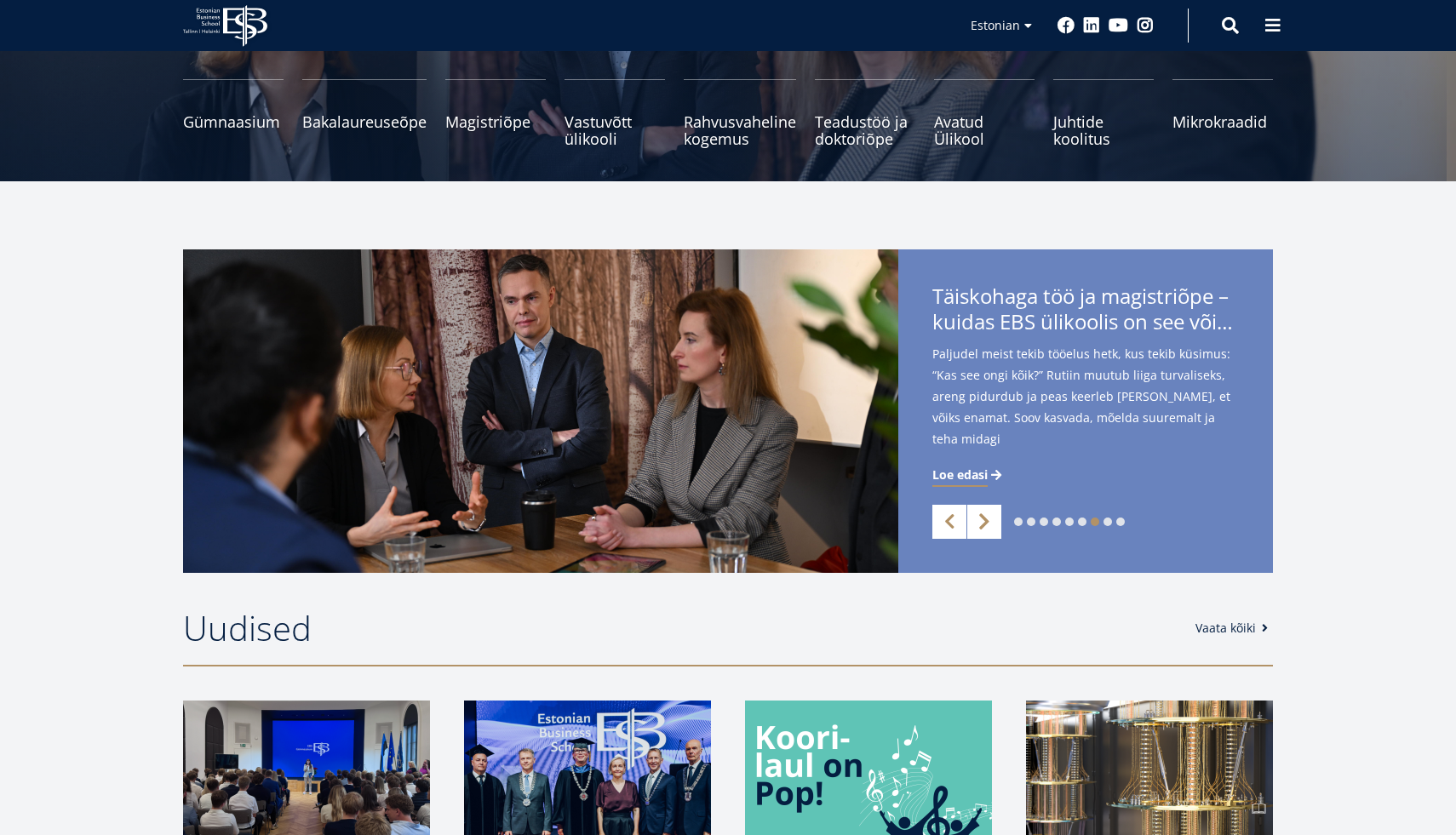
click at [978, 528] on link "Next" at bounding box center [984, 522] width 34 height 34
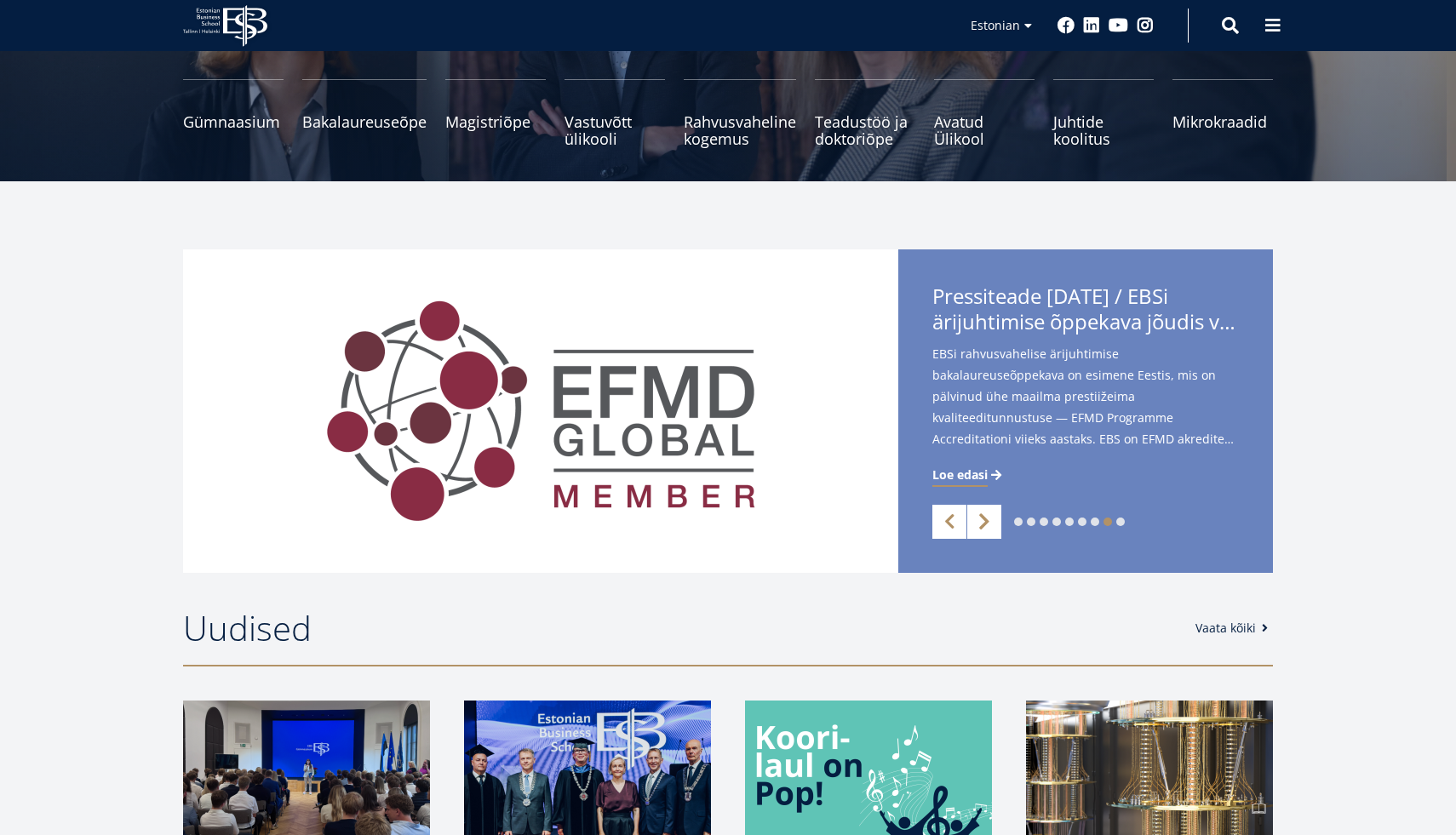
click at [978, 528] on link "Next" at bounding box center [984, 522] width 34 height 34
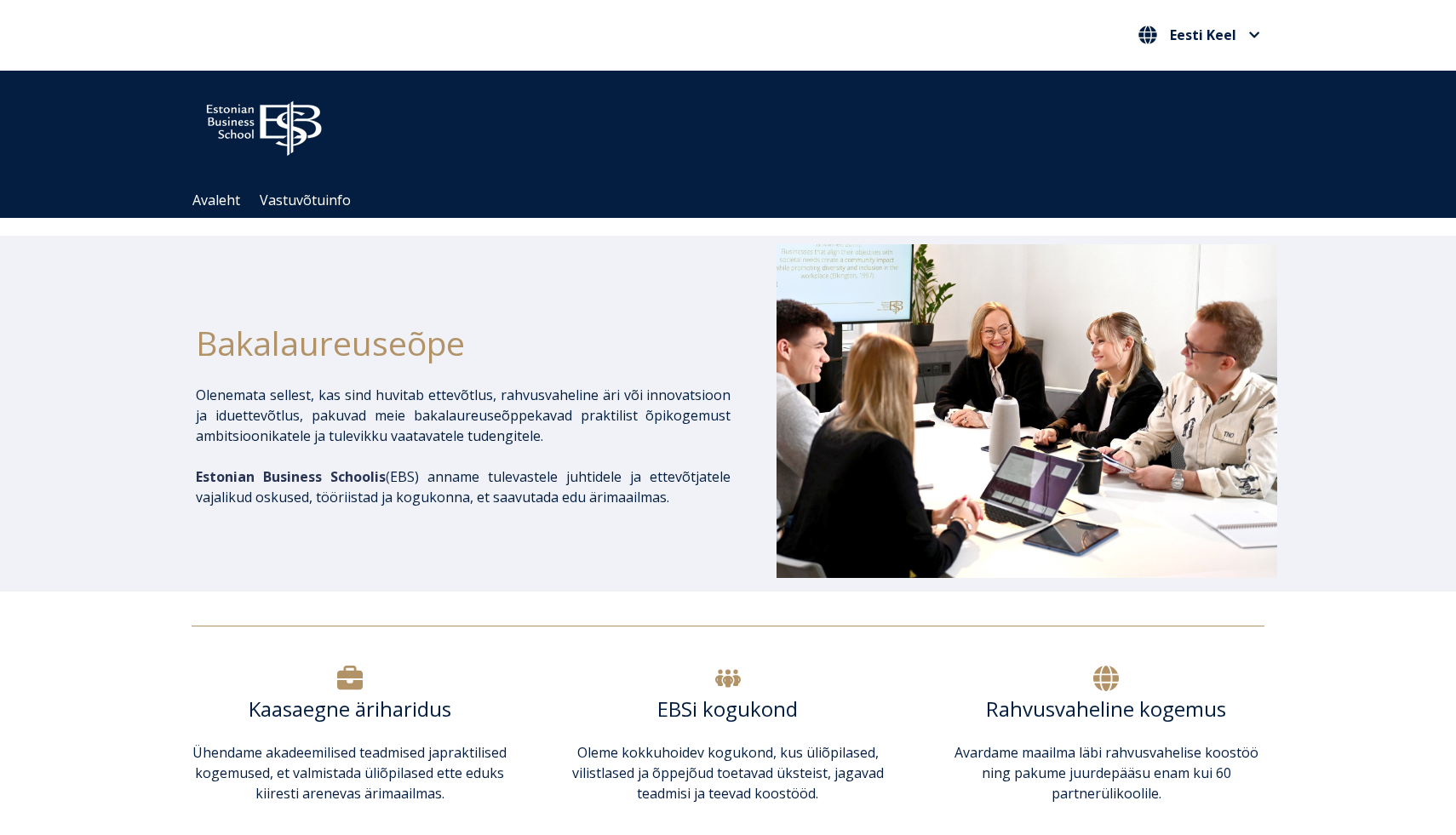
scroll to position [446, 0]
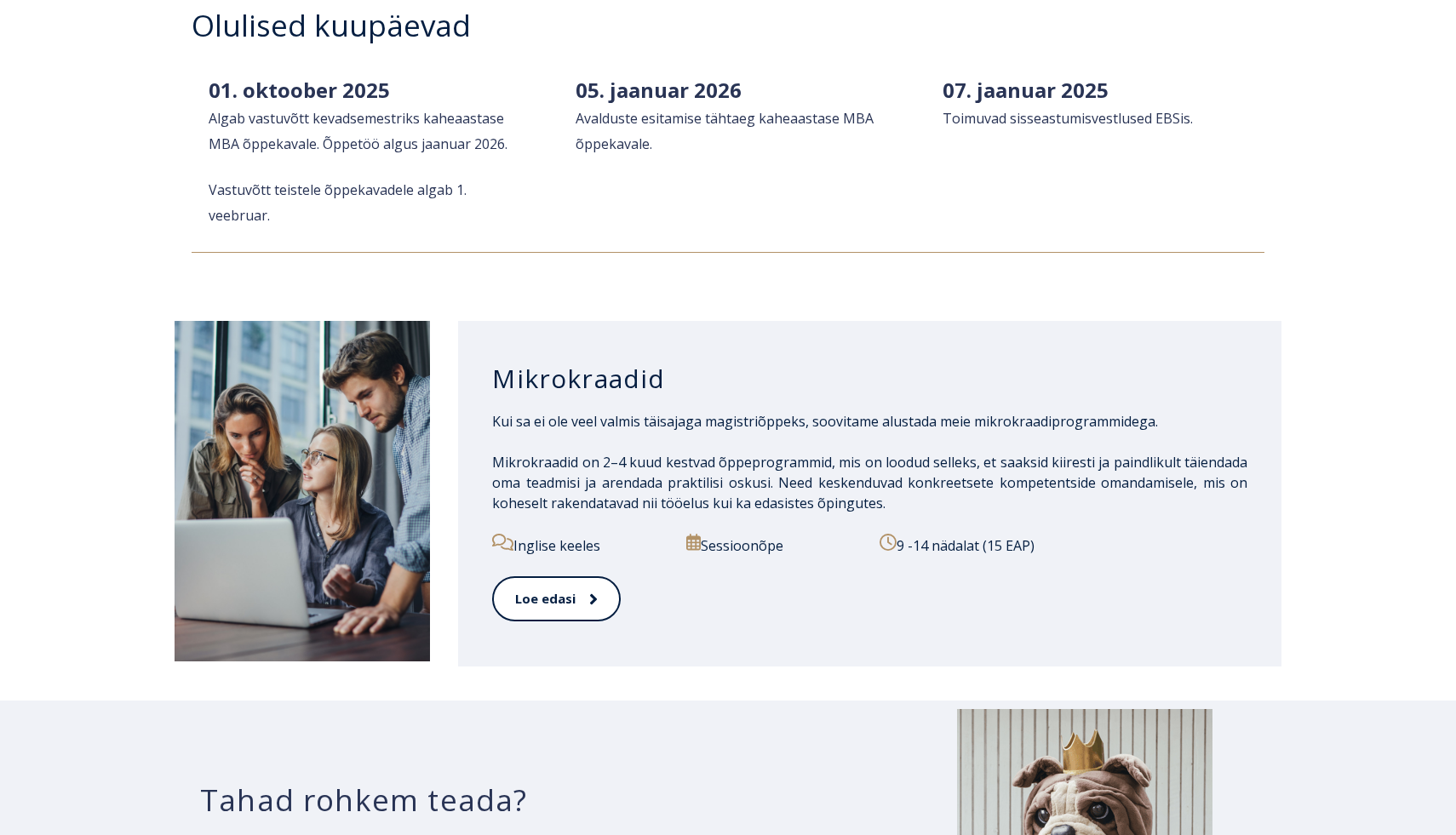
scroll to position [2452, 0]
